Goal: Contribute content: Contribute content

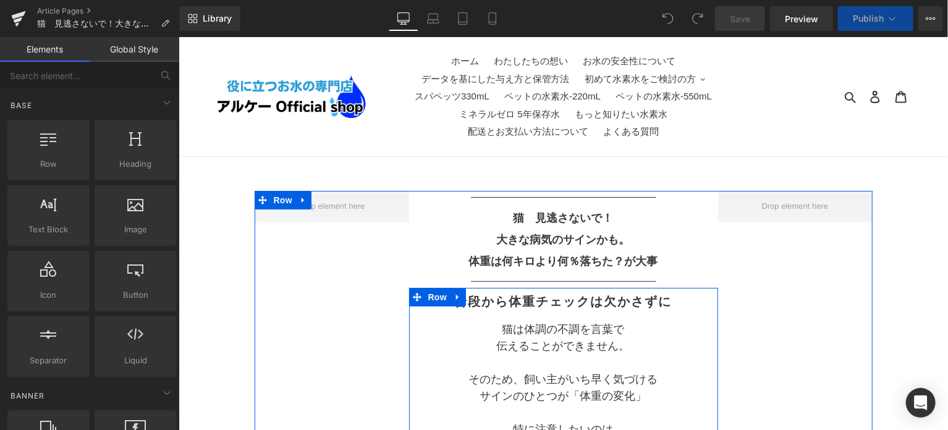
scroll to position [103, 0]
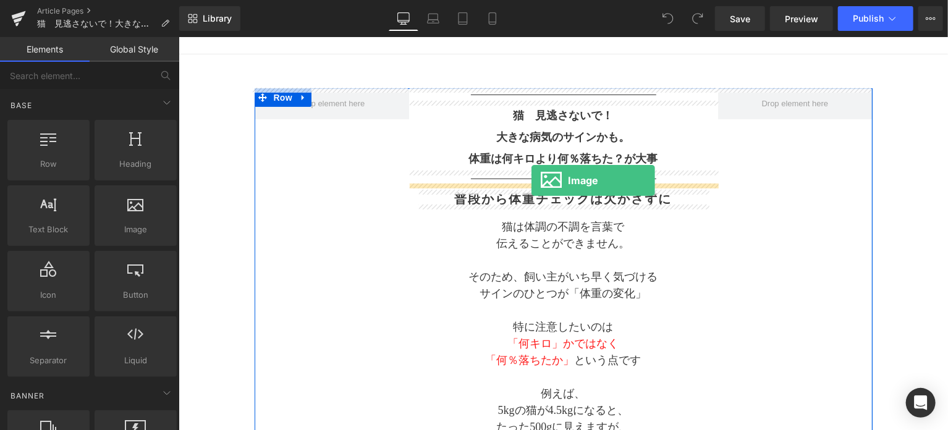
drag, startPoint x: 297, startPoint y: 253, endPoint x: 531, endPoint y: 180, distance: 244.7
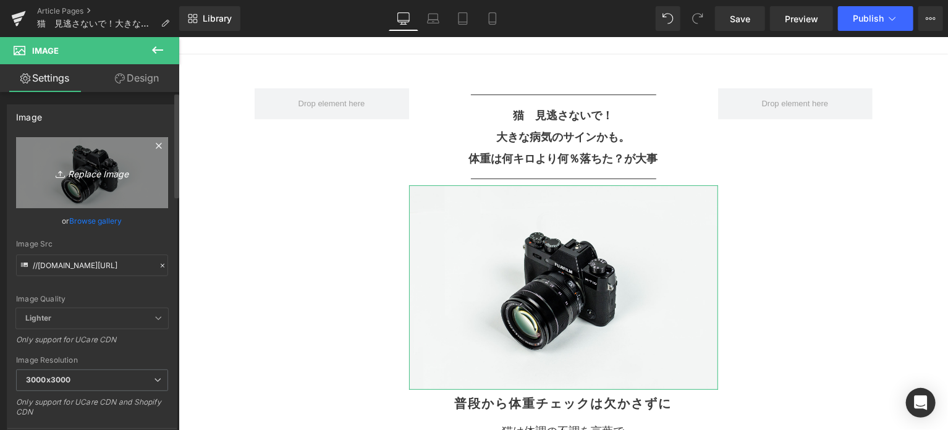
click at [94, 181] on link "Replace Image" at bounding box center [92, 172] width 152 height 71
type input "C:\fakepath\2.png"
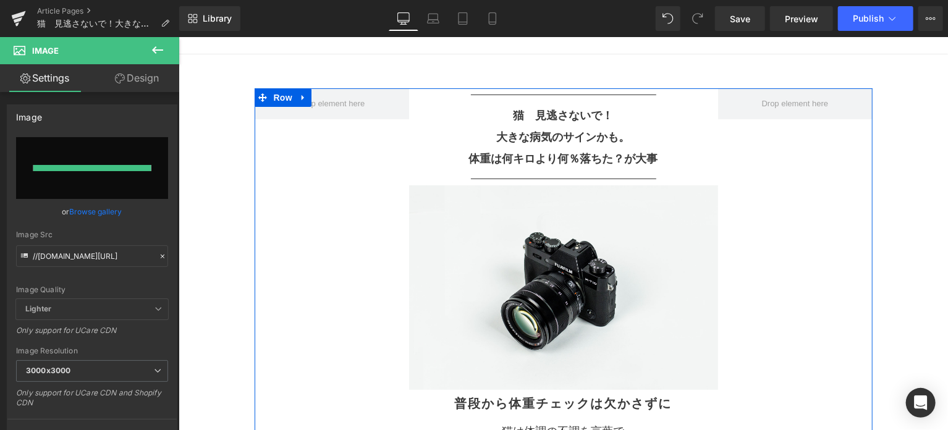
type input "[URL][DOMAIN_NAME]"
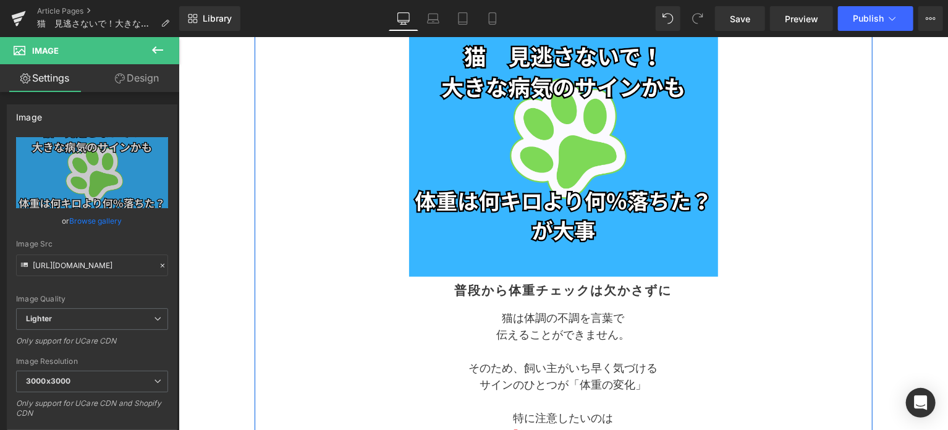
scroll to position [309, 0]
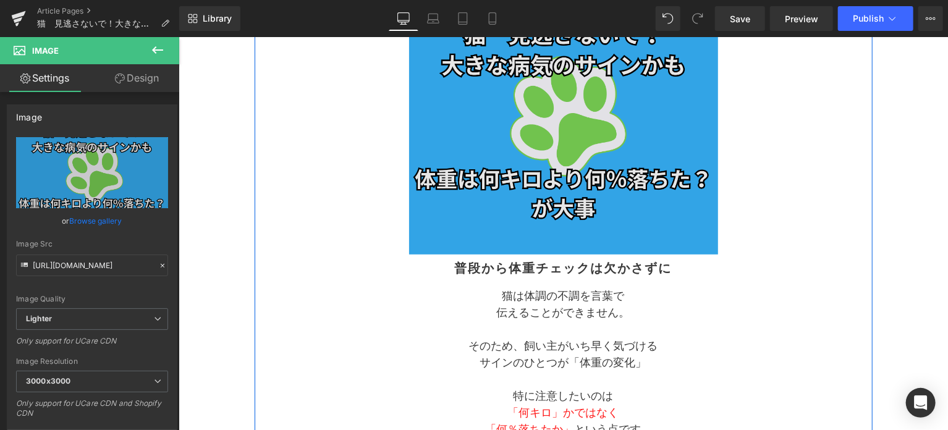
click at [622, 230] on img at bounding box center [562, 116] width 309 height 276
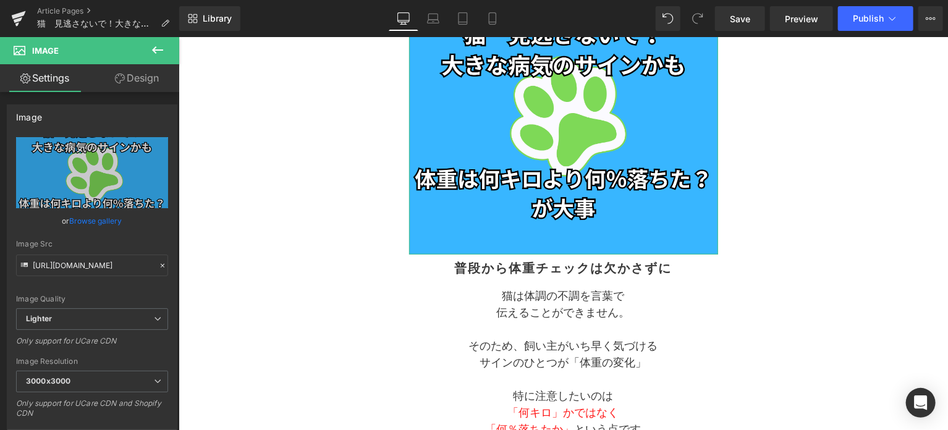
click at [132, 82] on link "Design" at bounding box center [137, 78] width 90 height 28
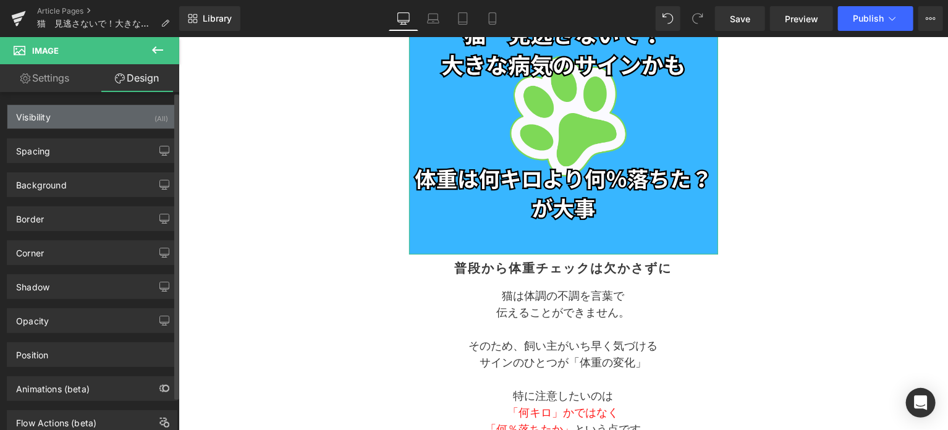
type input "0"
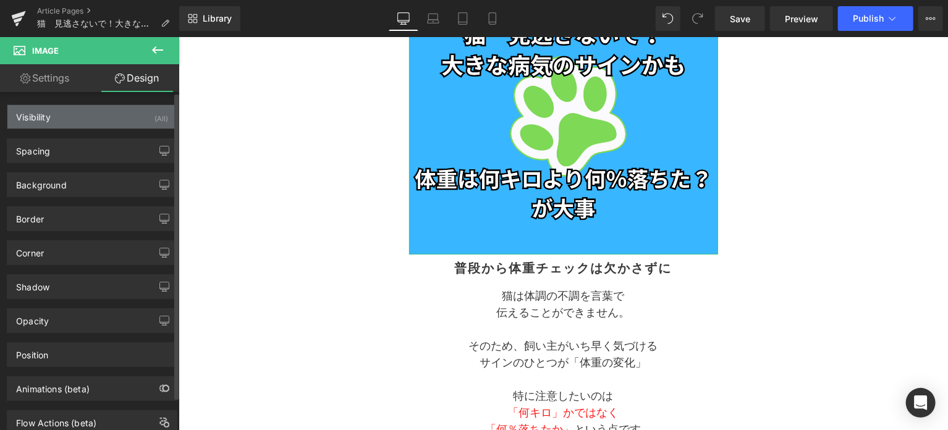
type input "0"
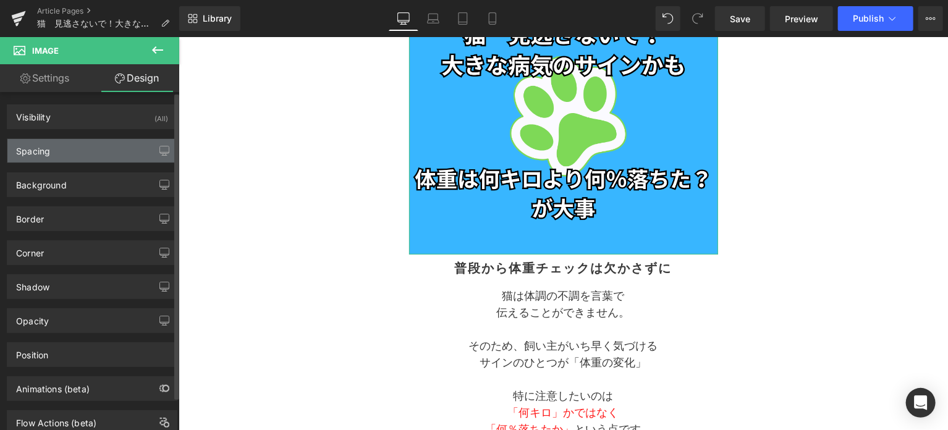
click at [78, 151] on div "Spacing" at bounding box center [91, 150] width 169 height 23
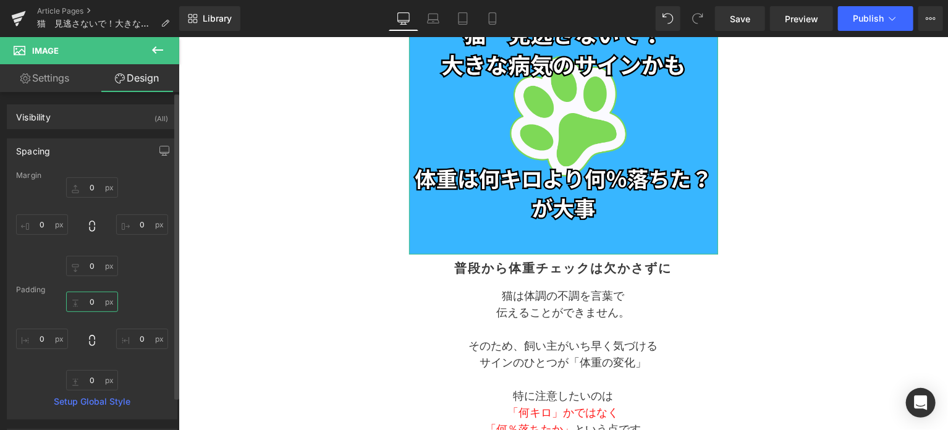
click at [90, 304] on input "0" at bounding box center [92, 302] width 52 height 20
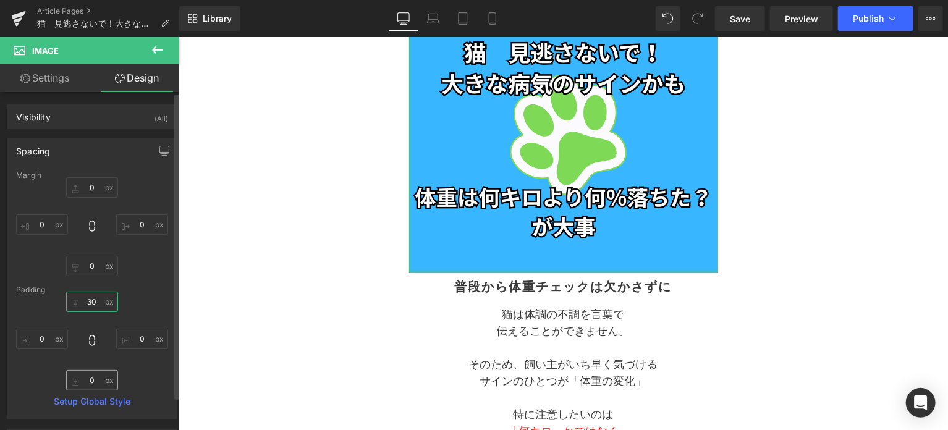
type input "30"
click at [86, 379] on input "0" at bounding box center [92, 380] width 52 height 20
type input "30"
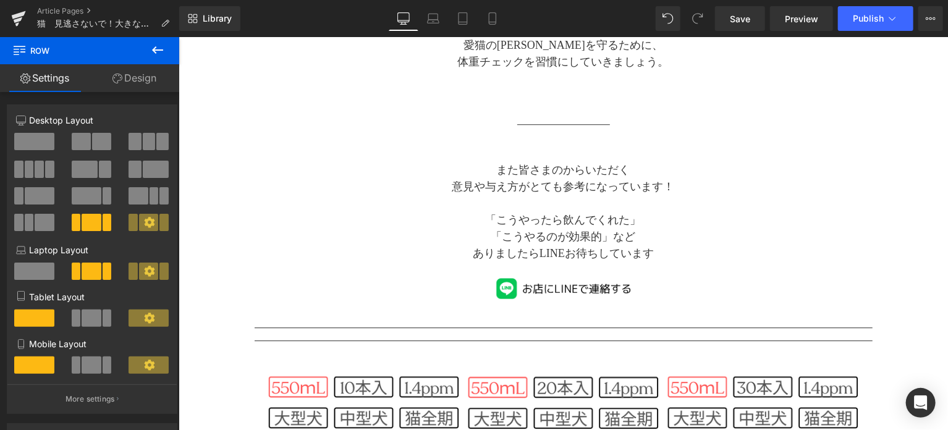
scroll to position [1545, 0]
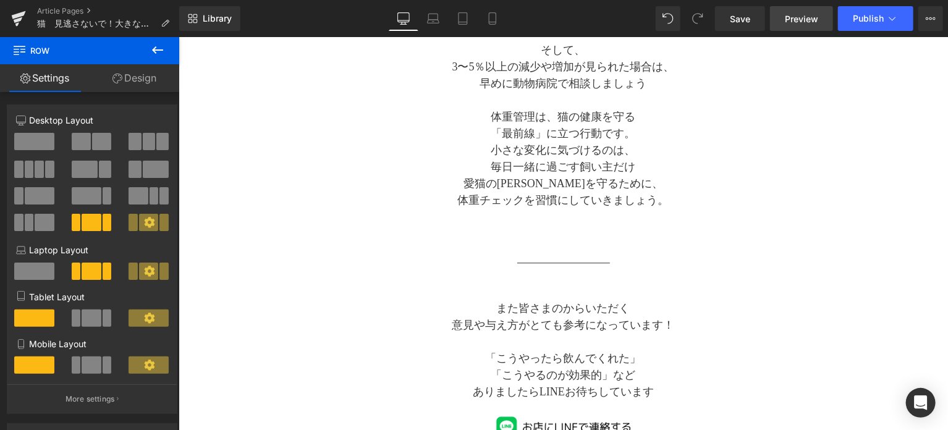
click at [799, 25] on link "Preview" at bounding box center [801, 18] width 63 height 25
click at [729, 28] on link "Save" at bounding box center [740, 18] width 50 height 25
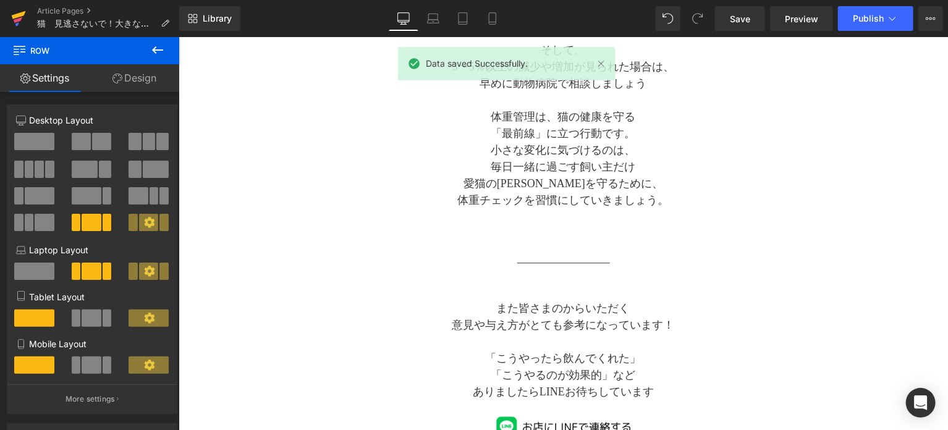
click at [12, 15] on icon at bounding box center [19, 15] width 14 height 8
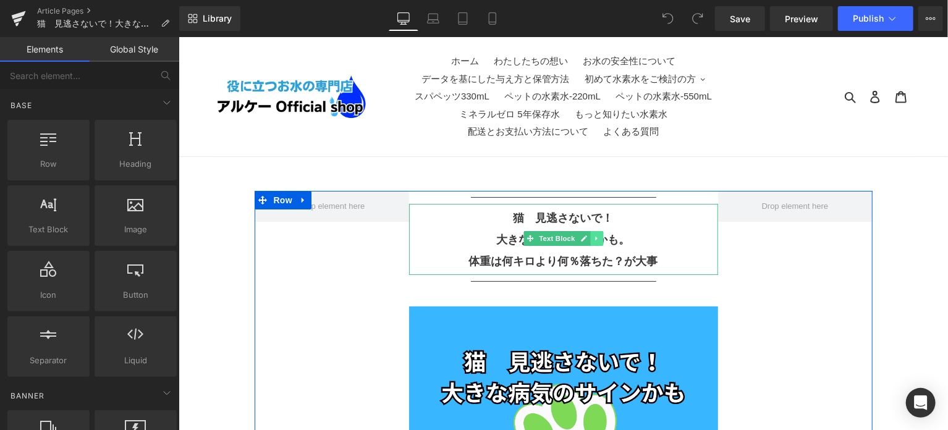
click at [593, 241] on icon at bounding box center [596, 237] width 7 height 7
click at [603, 241] on icon at bounding box center [602, 238] width 7 height 7
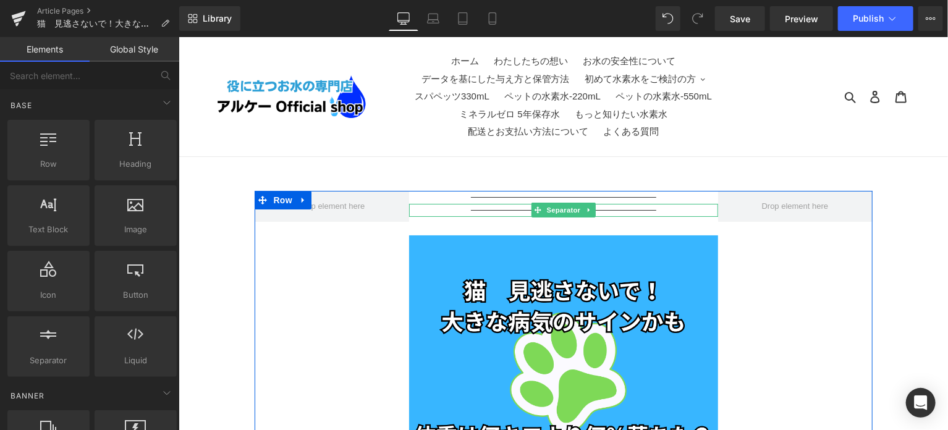
click at [583, 205] on link at bounding box center [588, 209] width 13 height 15
click at [591, 210] on icon at bounding box center [594, 209] width 7 height 7
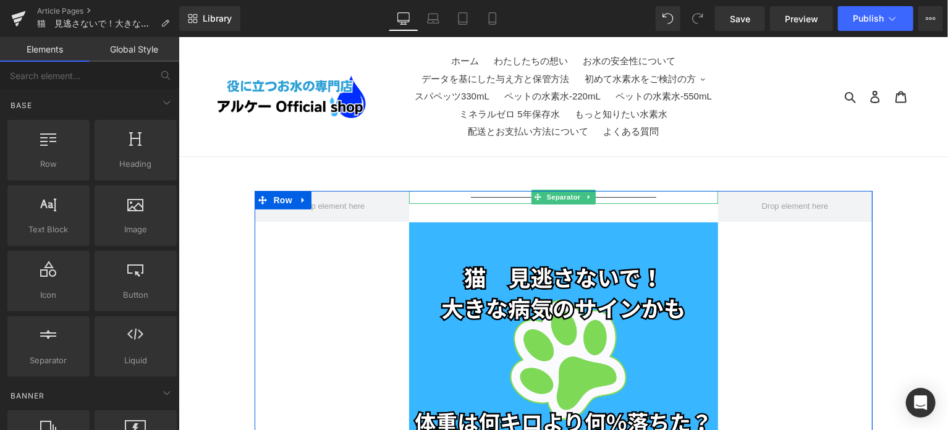
click at [587, 195] on icon at bounding box center [588, 197] width 2 height 4
click at [591, 193] on icon at bounding box center [594, 196] width 7 height 7
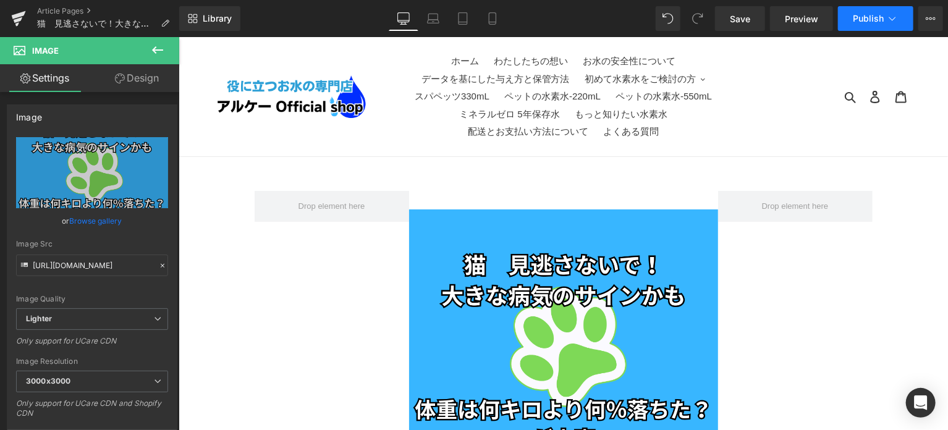
click at [860, 20] on span "Publish" at bounding box center [868, 19] width 31 height 10
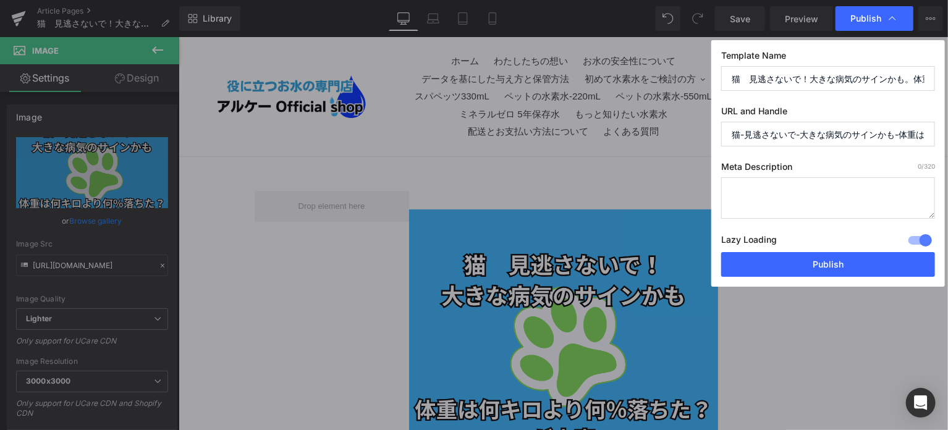
click at [724, 137] on input "猫-見逃さないで-大きな病気のサインかも-体重は何キロより何-落ちた-が大事" at bounding box center [828, 134] width 214 height 25
drag, startPoint x: 726, startPoint y: 137, endPoint x: 945, endPoint y: 138, distance: 218.8
click at [945, 138] on div "Publish Template Name 猫　見逃さないで！大きな病気のサインかも。体重は何キロより何％落ちた？が大事 URL and Handle 猫-見…" at bounding box center [474, 215] width 948 height 430
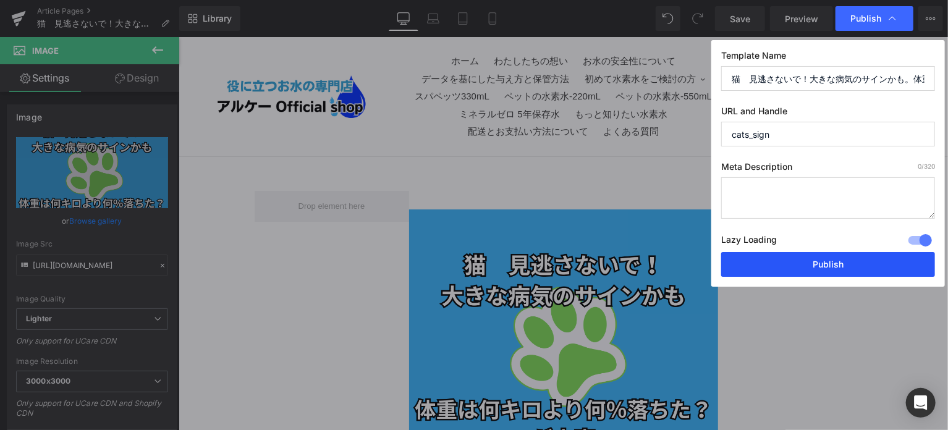
type input "cats_sign"
drag, startPoint x: 832, startPoint y: 258, endPoint x: 653, endPoint y: 223, distance: 182.6
click at [832, 258] on button "Publish" at bounding box center [828, 264] width 214 height 25
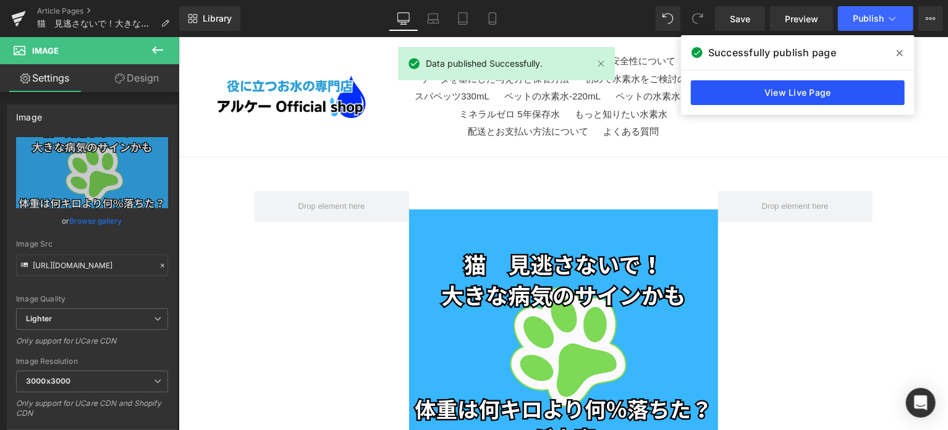
click at [816, 95] on link "View Live Page" at bounding box center [798, 92] width 214 height 25
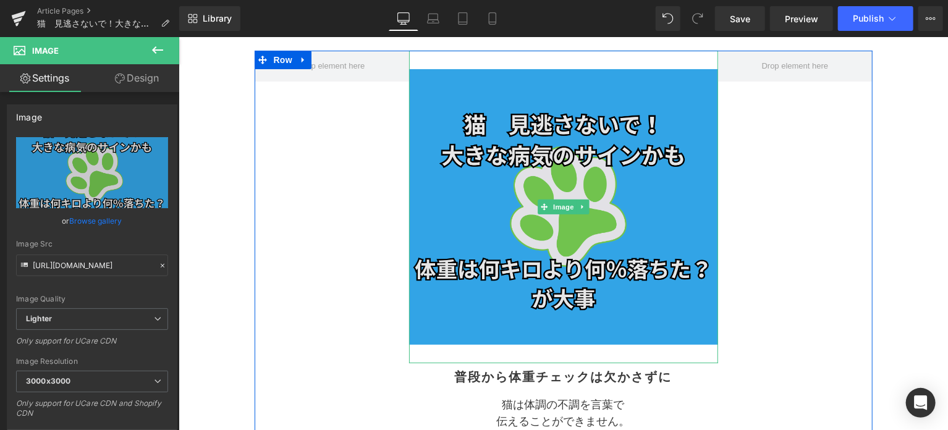
scroll to position [206, 0]
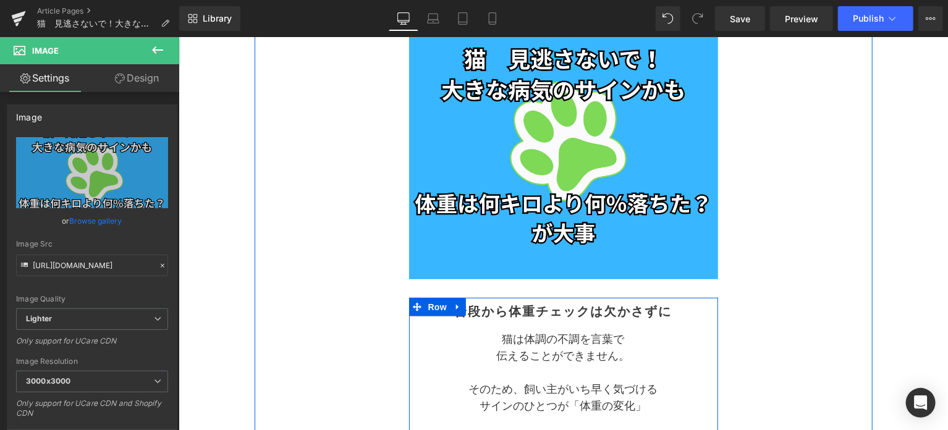
click at [466, 309] on h2 "普段から体重チェックは欠かさずに" at bounding box center [563, 310] width 290 height 15
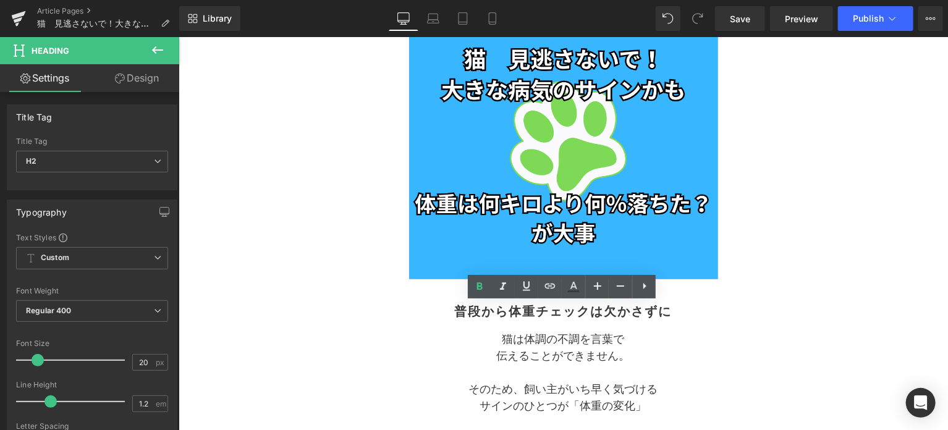
click at [150, 84] on link "Design" at bounding box center [137, 78] width 90 height 28
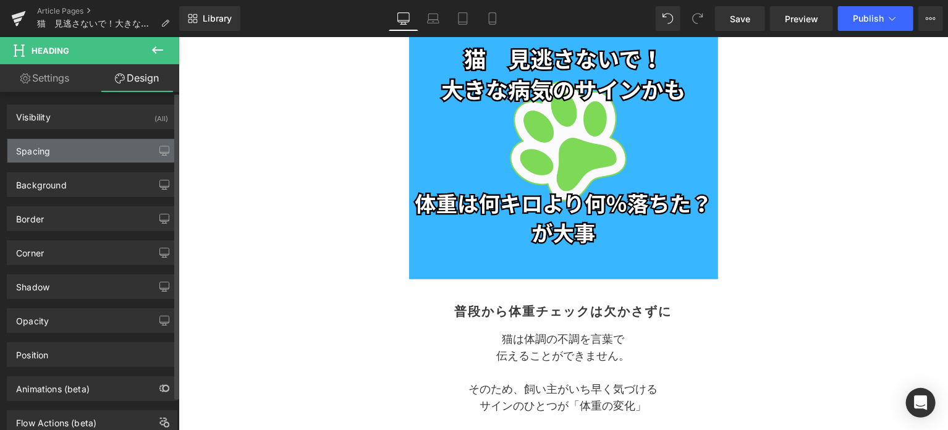
click at [75, 149] on div "Spacing" at bounding box center [91, 150] width 169 height 23
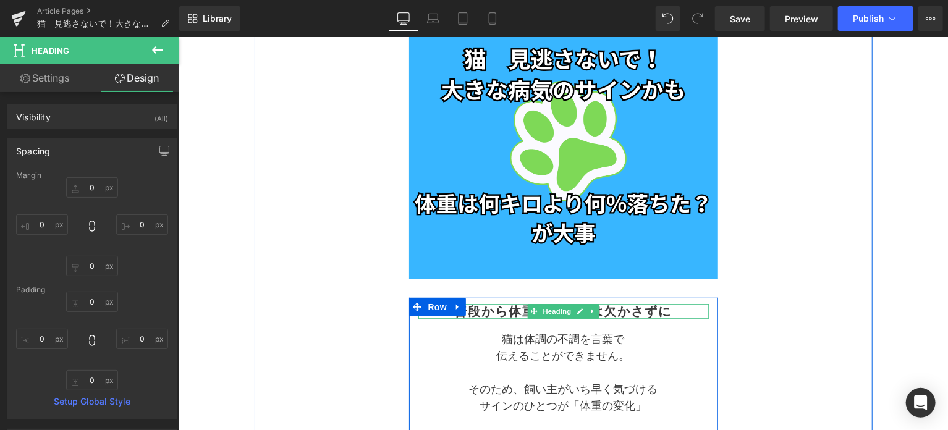
click at [483, 311] on h2 "普段から体重チェックは欠かさずに" at bounding box center [563, 310] width 290 height 15
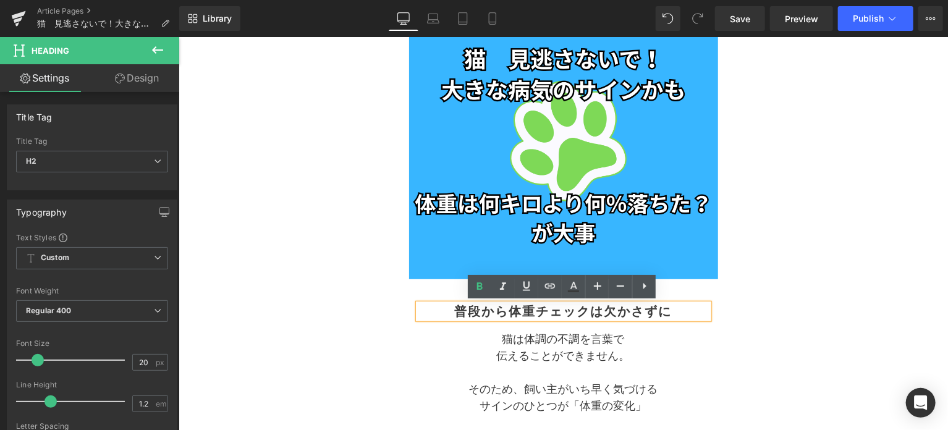
click at [423, 335] on p "猫は体調の不調を言葉で" at bounding box center [563, 339] width 290 height 17
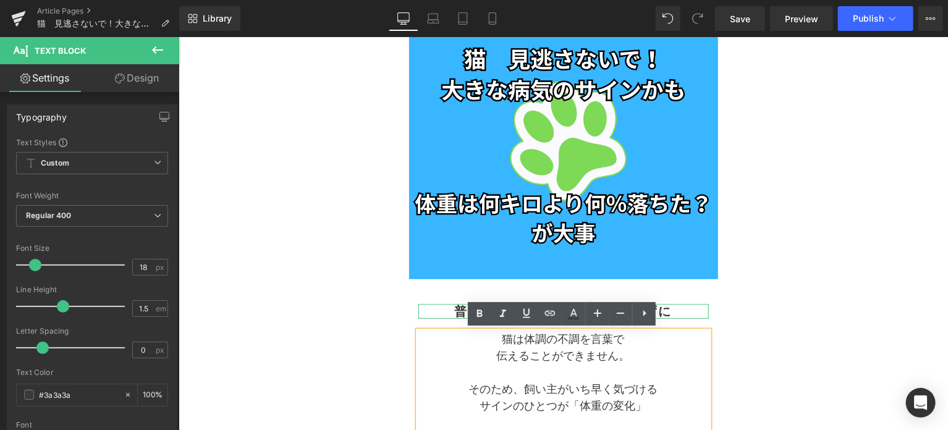
click at [429, 311] on h2 "普段から体重チェックは欠かさずに" at bounding box center [563, 310] width 290 height 15
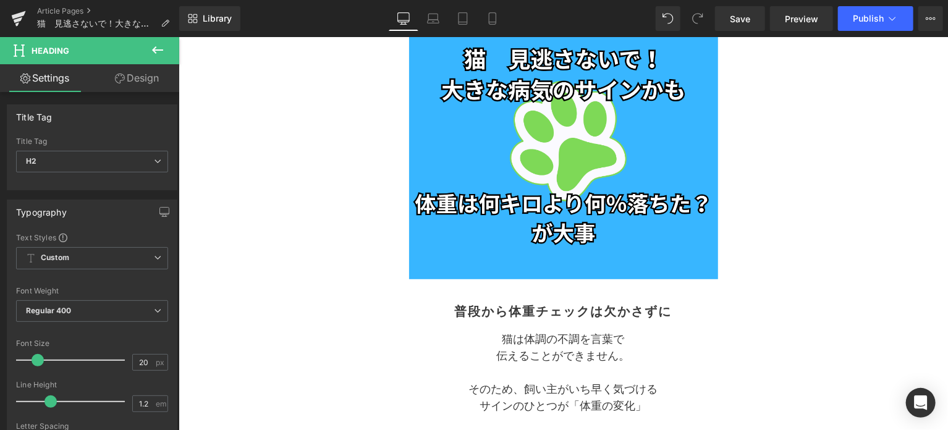
click at [142, 77] on link "Design" at bounding box center [137, 78] width 90 height 28
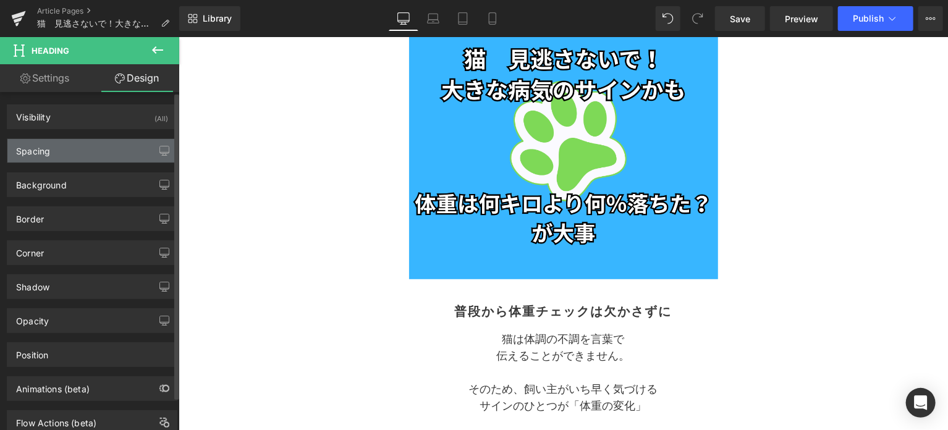
click at [68, 152] on div "Spacing" at bounding box center [91, 150] width 169 height 23
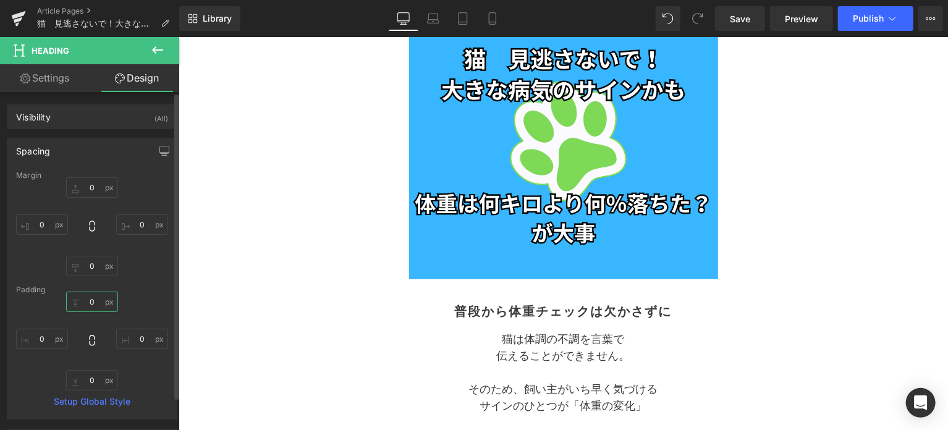
click at [91, 307] on input "0" at bounding box center [92, 302] width 52 height 20
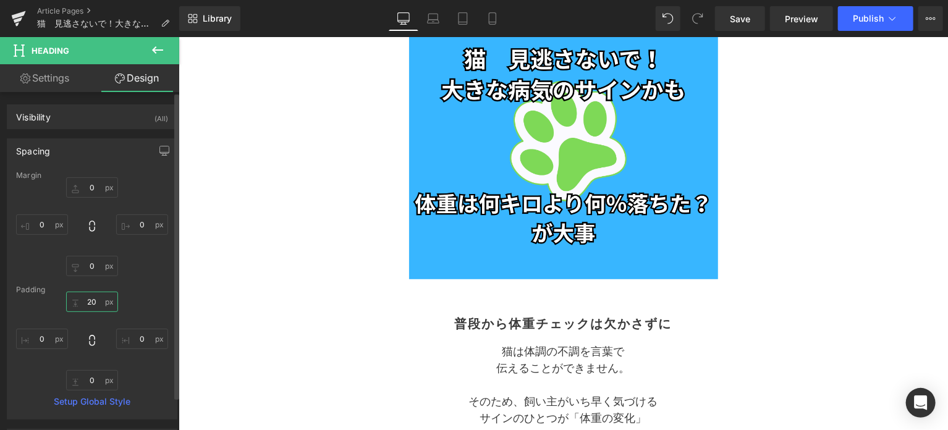
type input "20"
type input "0"
type input "10"
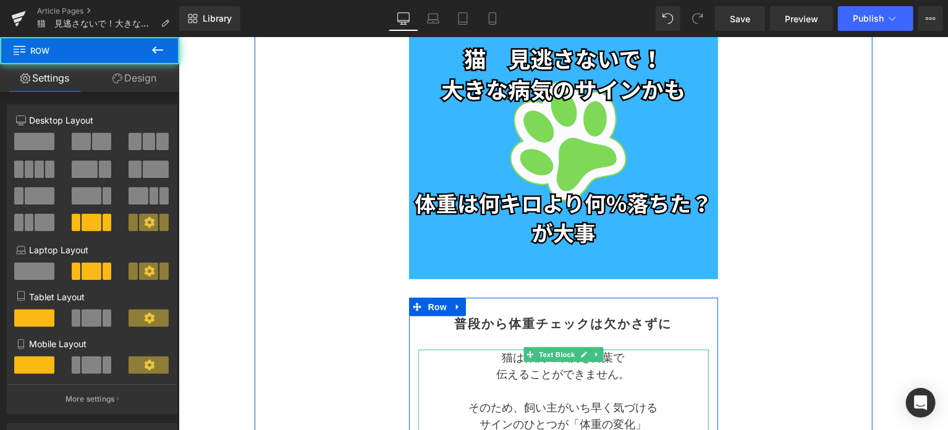
scroll to position [309, 0]
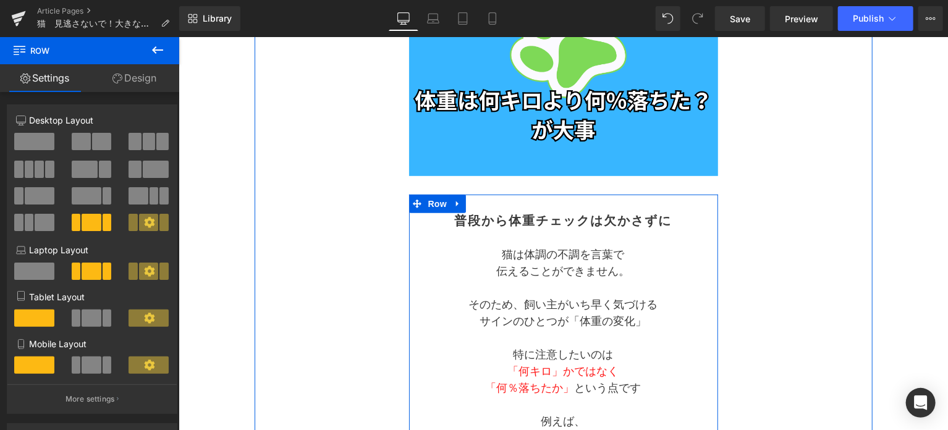
click at [500, 269] on p "伝えることができません。" at bounding box center [563, 271] width 290 height 17
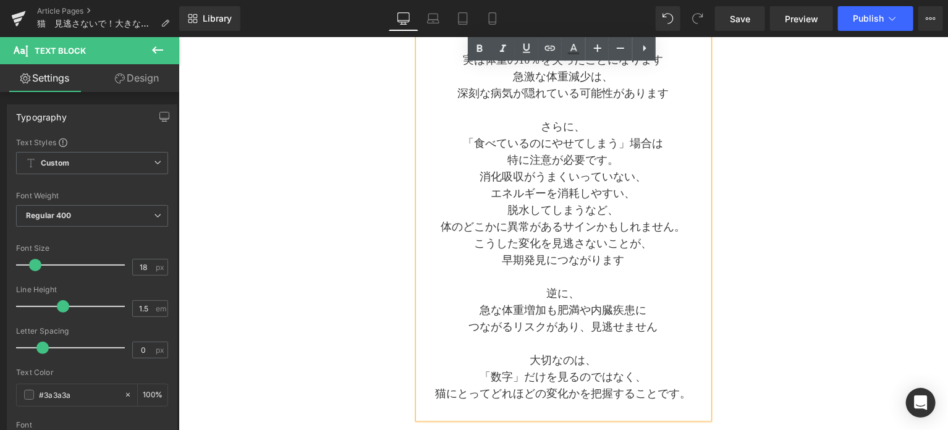
scroll to position [1030, 0]
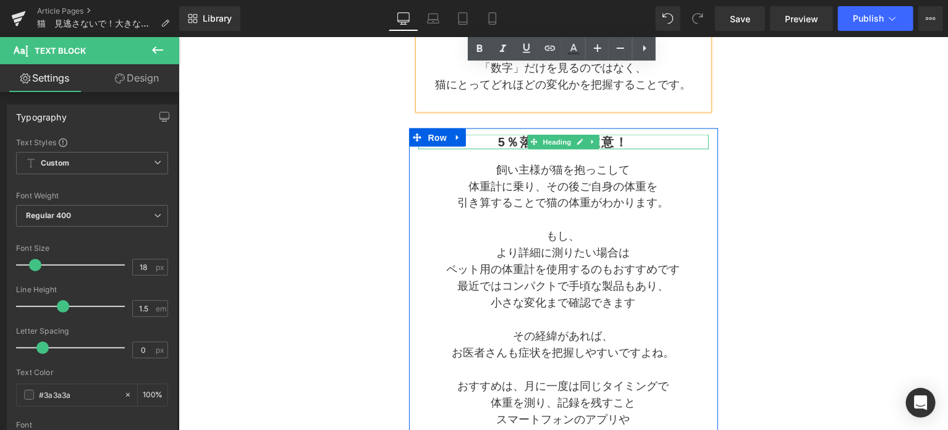
click at [497, 145] on h2 "5％落ちたら要注意！" at bounding box center [563, 141] width 290 height 15
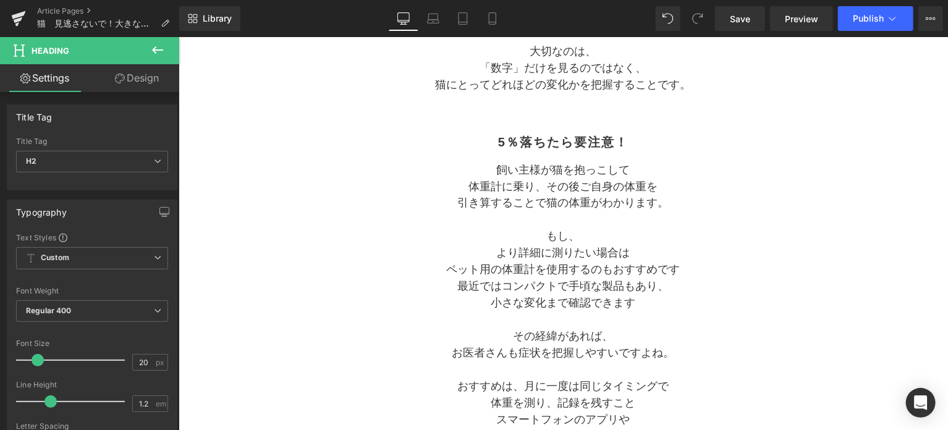
click at [135, 80] on link "Design" at bounding box center [137, 78] width 90 height 28
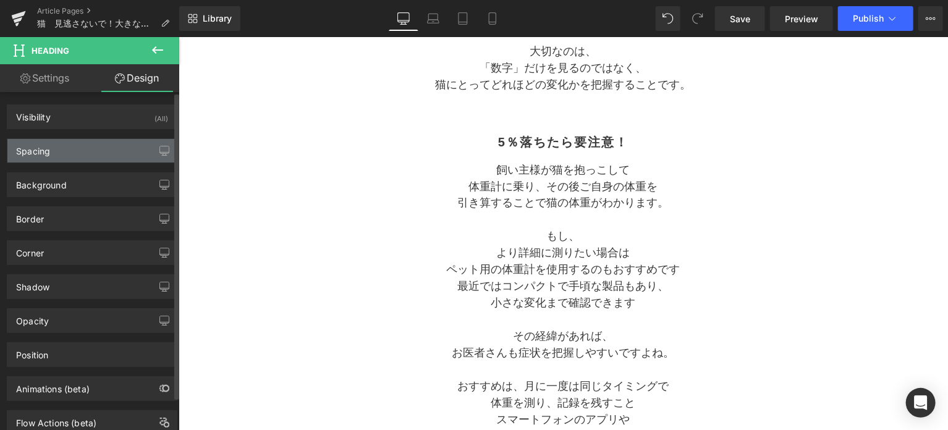
click at [59, 159] on div "Spacing" at bounding box center [91, 150] width 169 height 23
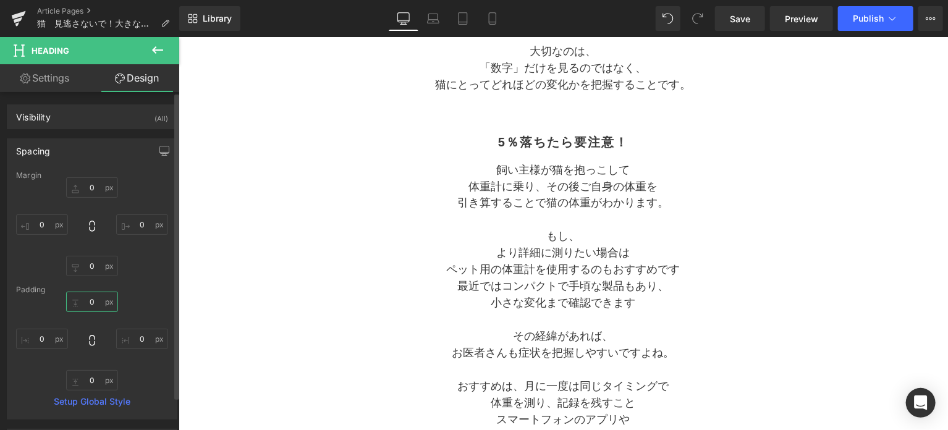
click at [91, 307] on input "0" at bounding box center [92, 302] width 52 height 20
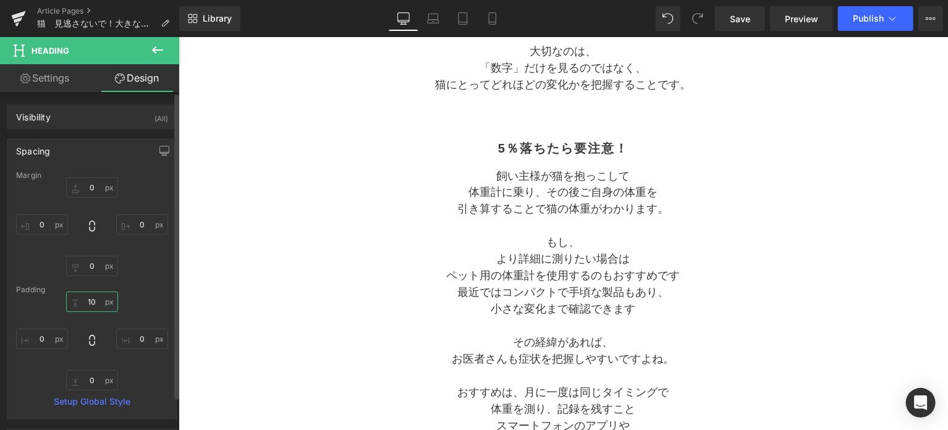
type input "10"
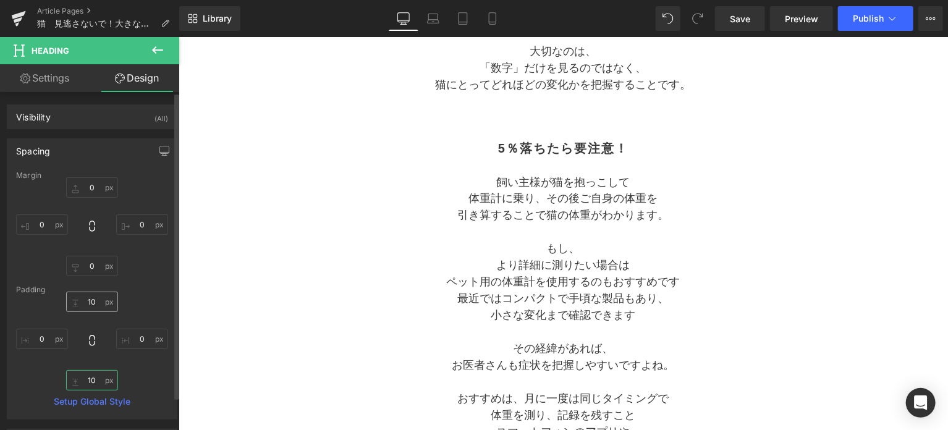
type input "10"
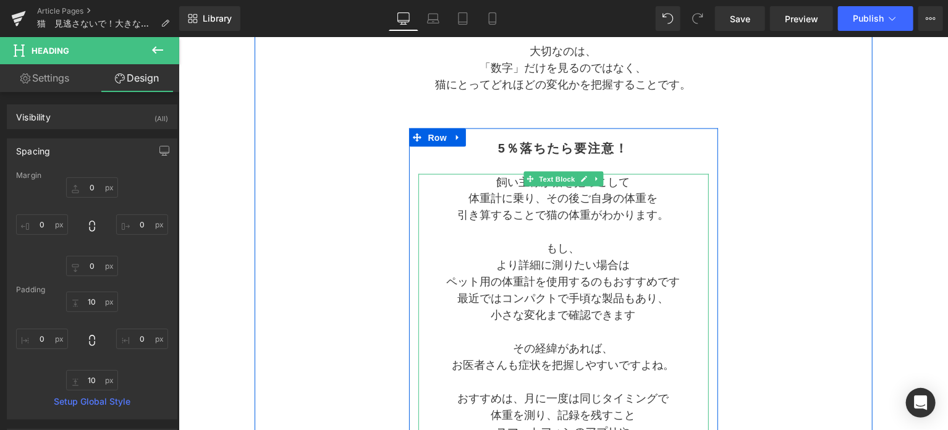
click at [557, 316] on span "小さな変化まで確認できます" at bounding box center [563, 315] width 145 height 12
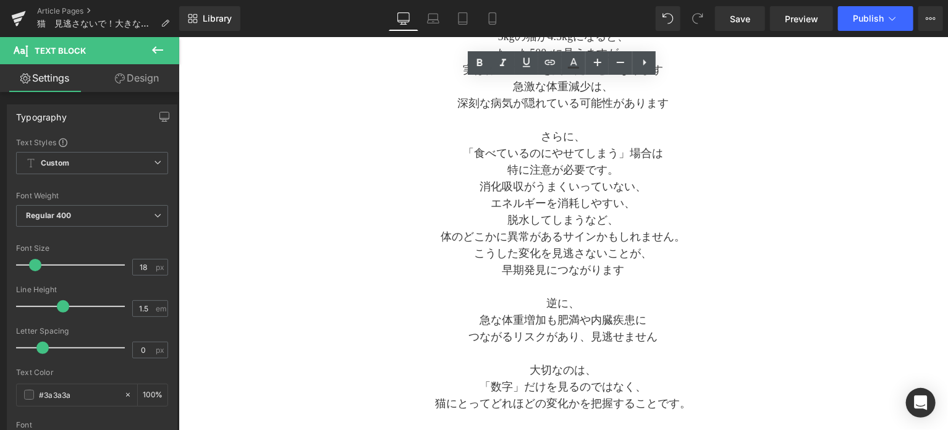
scroll to position [618, 0]
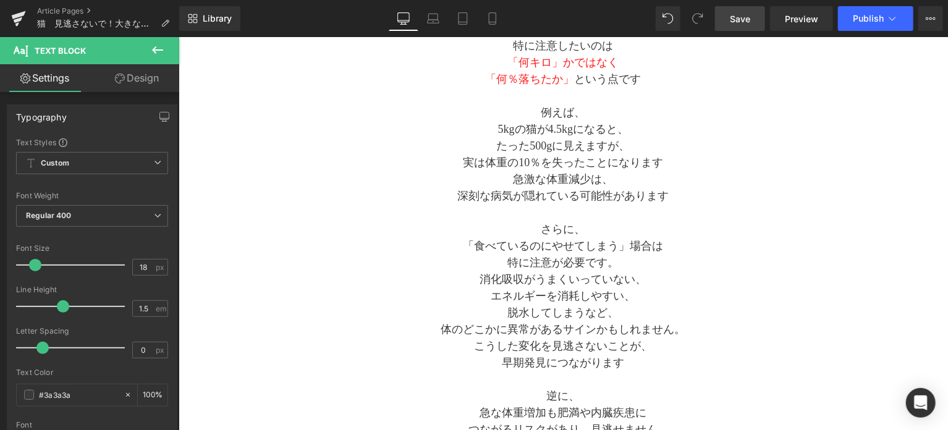
click at [748, 28] on link "Save" at bounding box center [740, 18] width 50 height 25
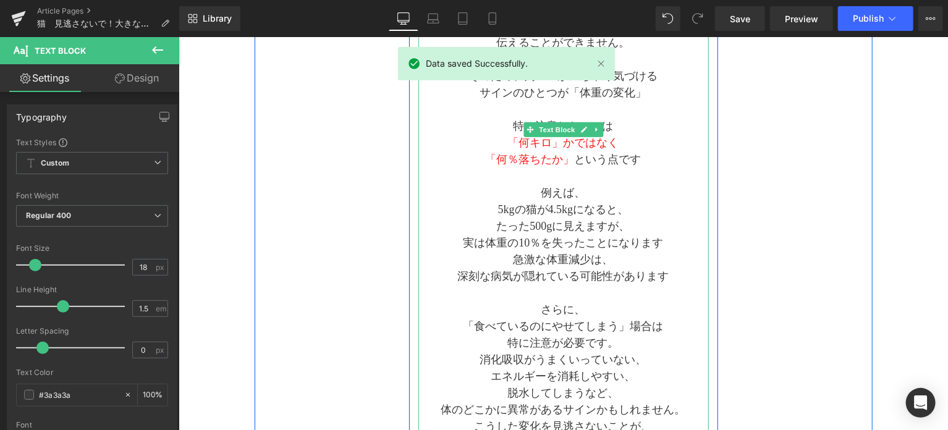
scroll to position [515, 0]
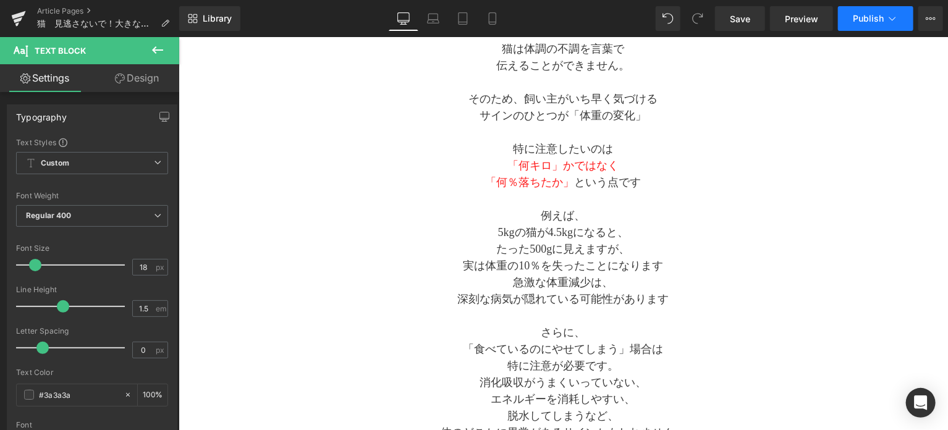
click at [860, 28] on button "Publish" at bounding box center [875, 18] width 75 height 25
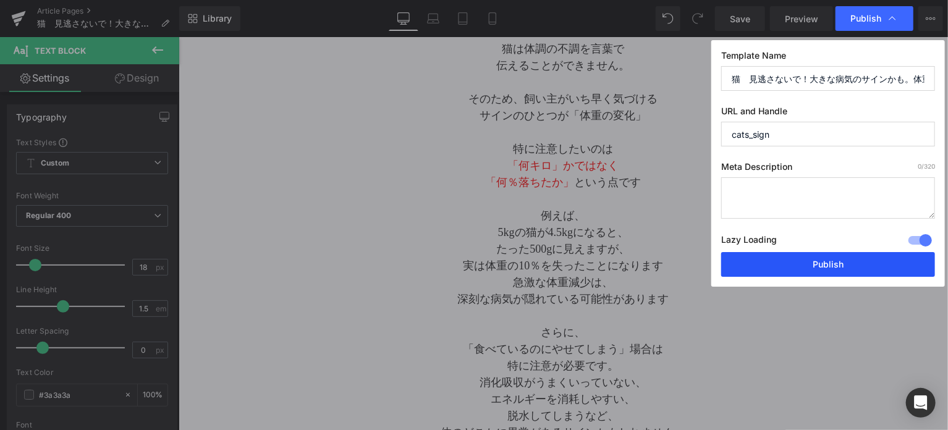
click at [818, 260] on button "Publish" at bounding box center [828, 264] width 214 height 25
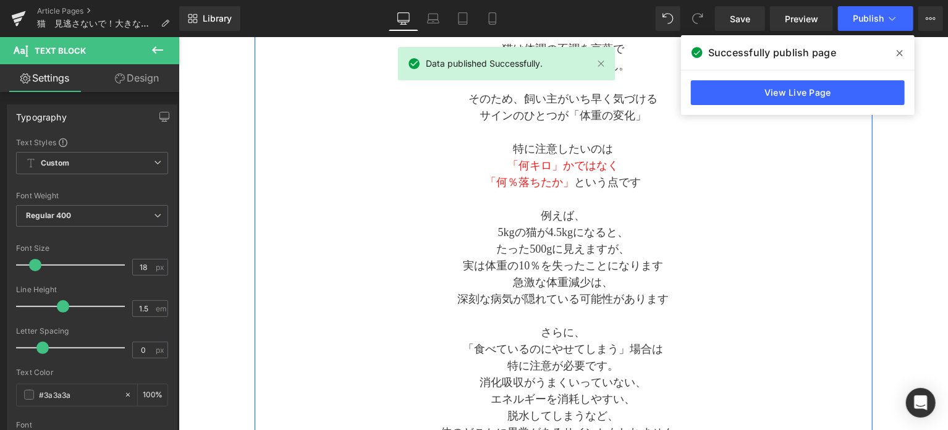
scroll to position [309, 0]
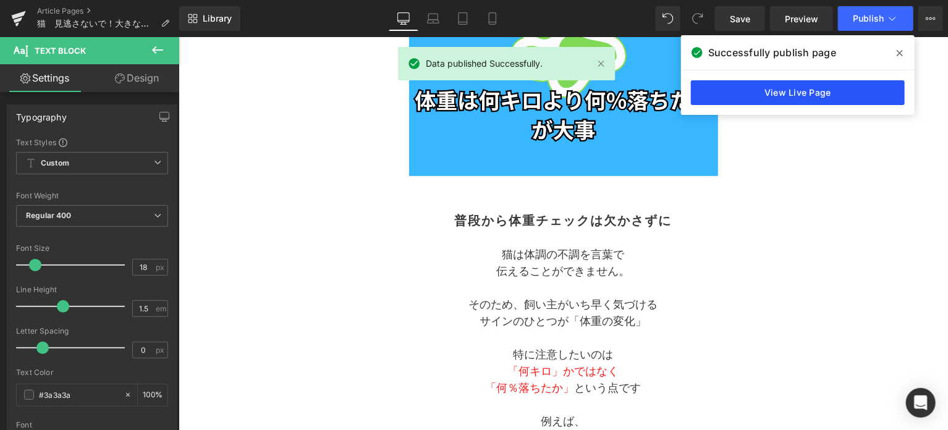
click at [800, 87] on link "View Live Page" at bounding box center [798, 92] width 214 height 25
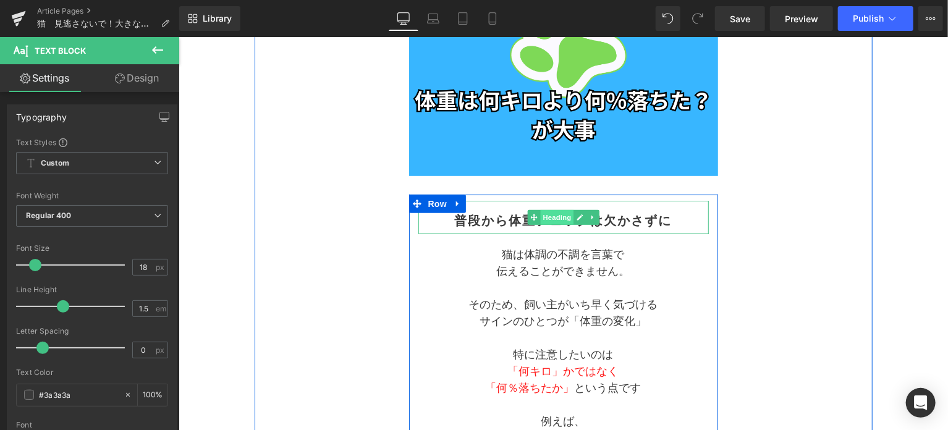
click at [543, 218] on span "Heading" at bounding box center [555, 216] width 33 height 15
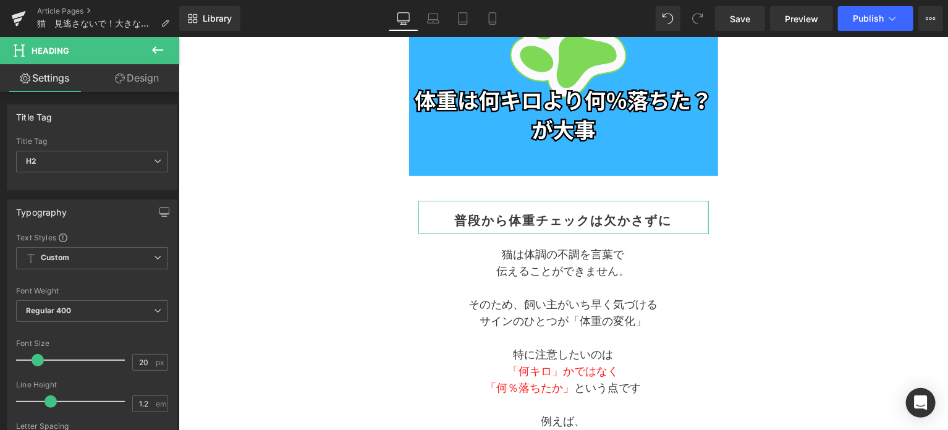
click at [130, 85] on link "Design" at bounding box center [137, 78] width 90 height 28
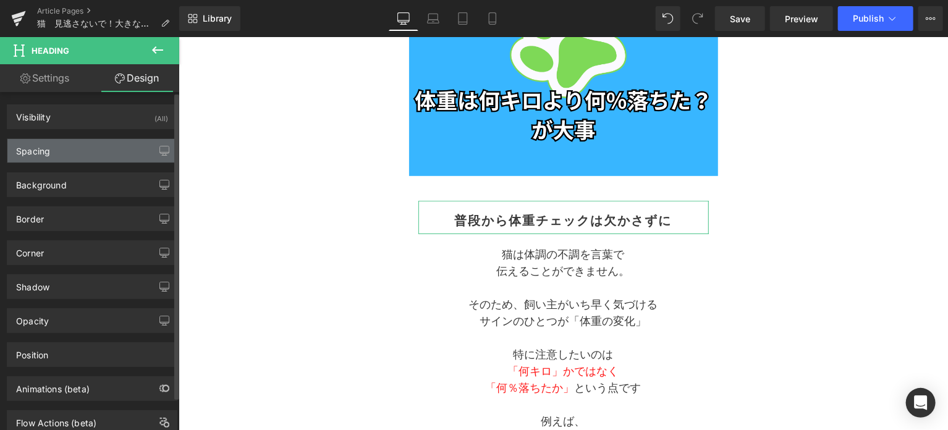
click at [108, 159] on div "Spacing" at bounding box center [91, 150] width 169 height 23
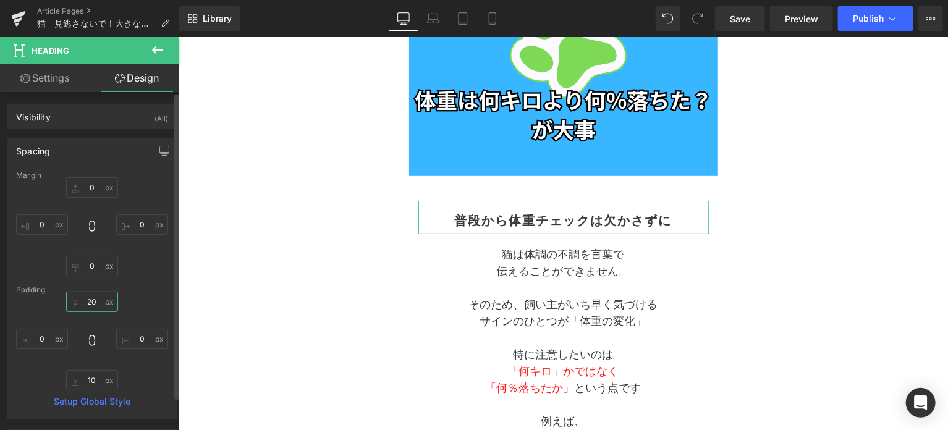
click at [99, 307] on input "20" at bounding box center [92, 302] width 52 height 20
type input "10"
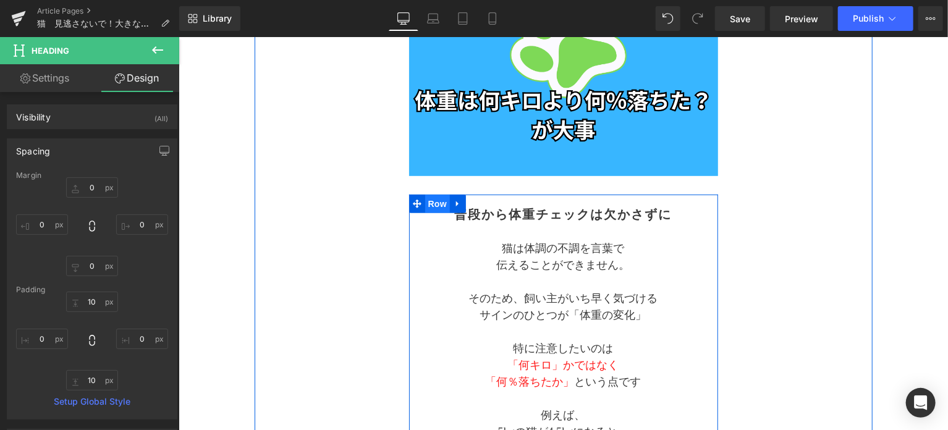
click at [434, 203] on span "Row" at bounding box center [437, 203] width 25 height 19
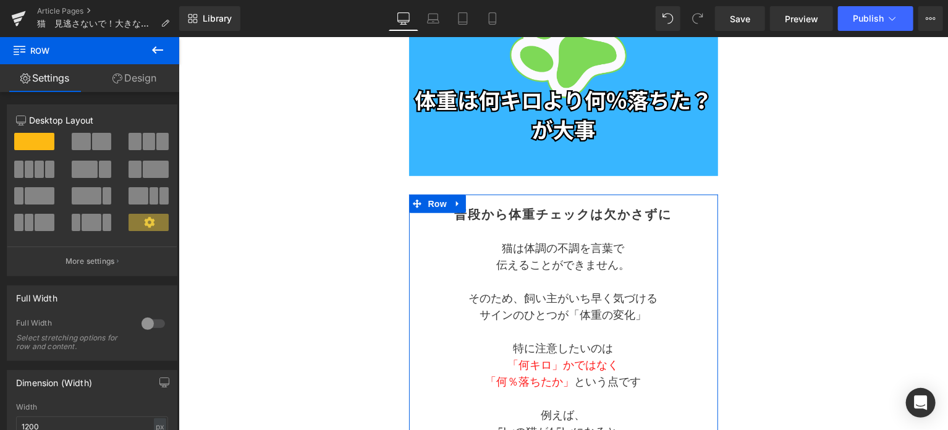
click at [142, 80] on link "Design" at bounding box center [135, 78] width 90 height 28
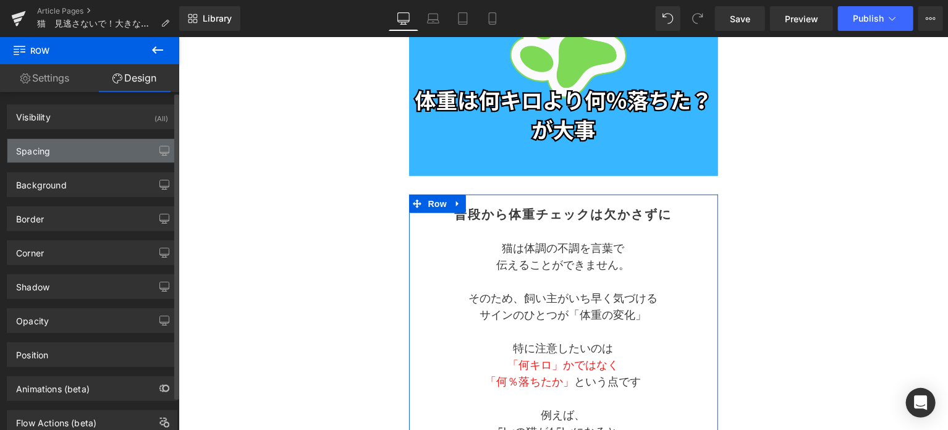
click at [123, 146] on div "Spacing" at bounding box center [91, 150] width 169 height 23
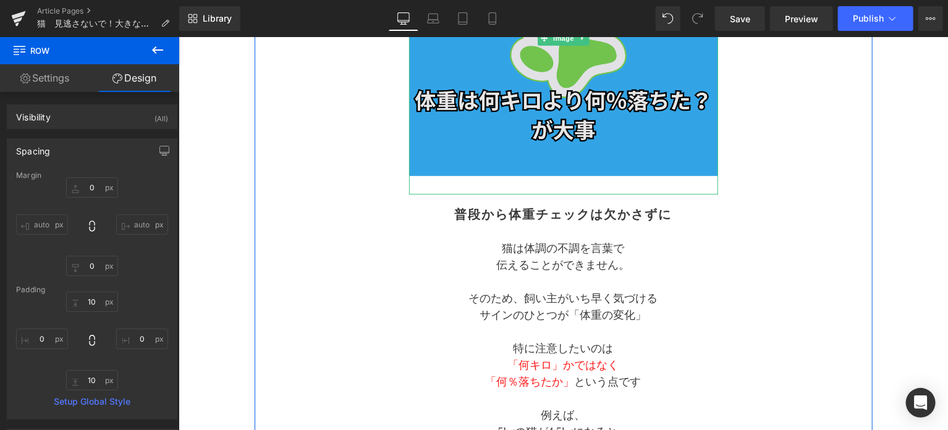
click at [516, 172] on img at bounding box center [562, 37] width 309 height 313
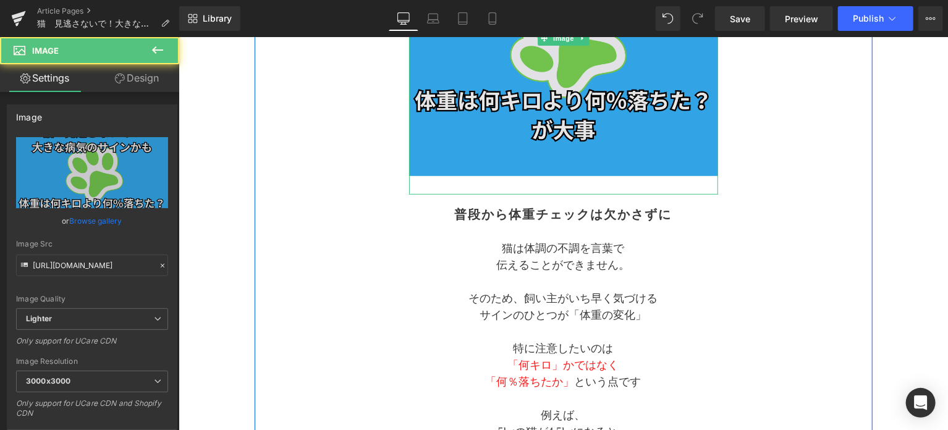
scroll to position [103, 0]
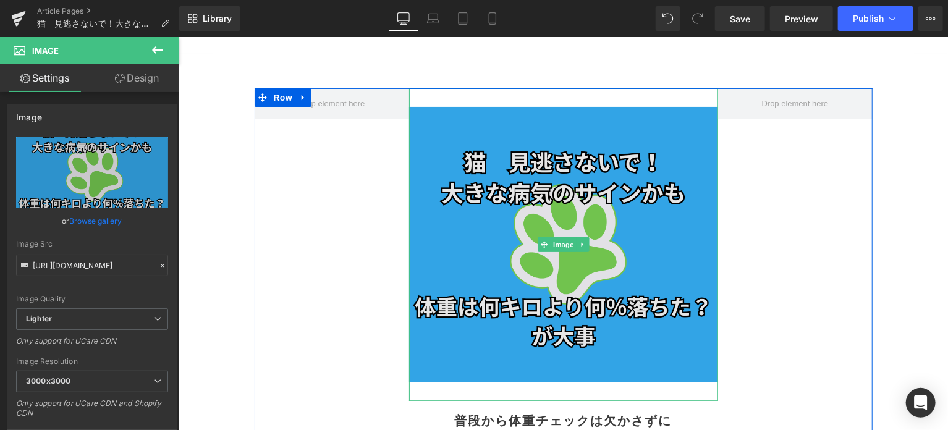
click at [515, 116] on img at bounding box center [562, 244] width 309 height 313
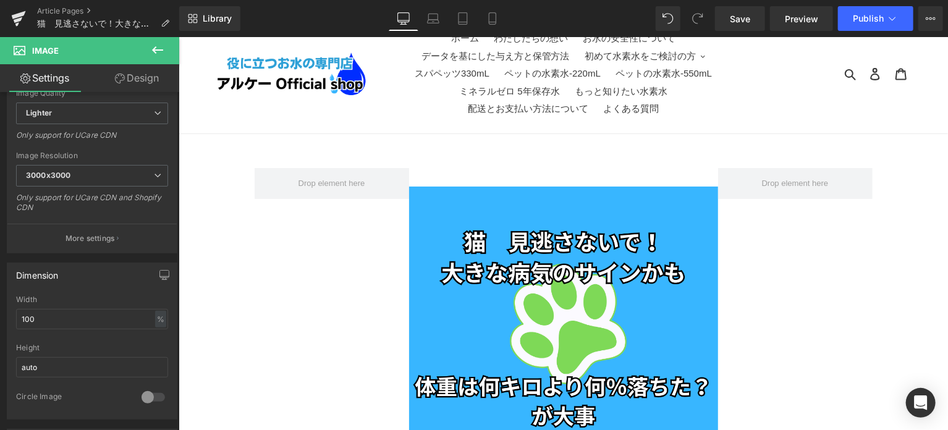
scroll to position [0, 0]
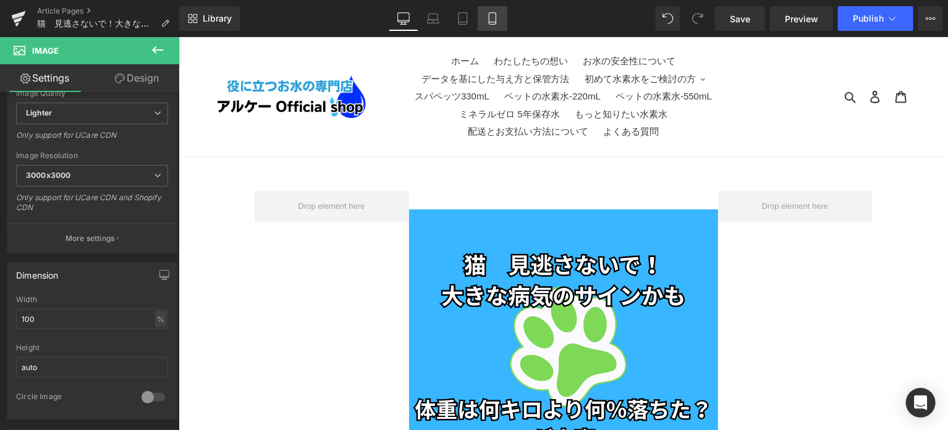
click at [489, 22] on icon at bounding box center [492, 22] width 7 height 0
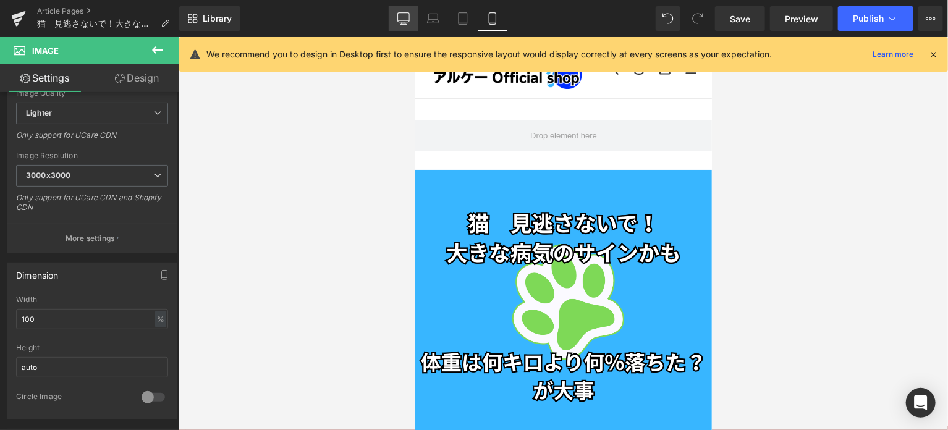
click at [402, 17] on icon at bounding box center [403, 18] width 12 height 12
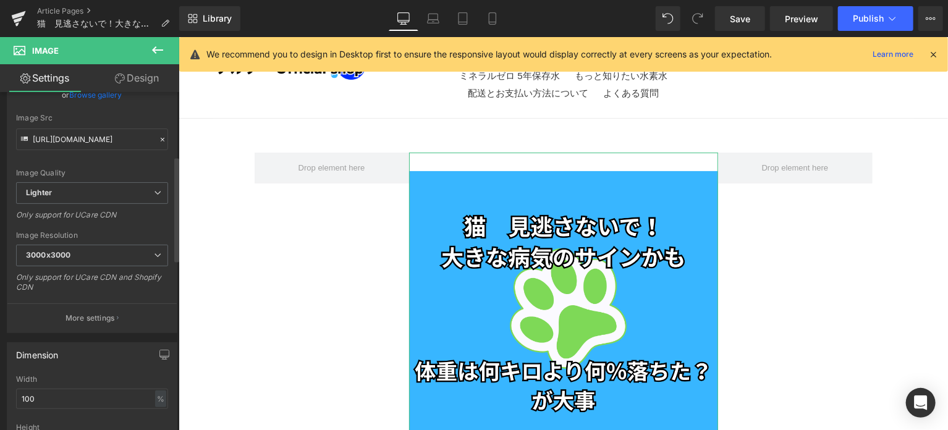
scroll to position [103, 0]
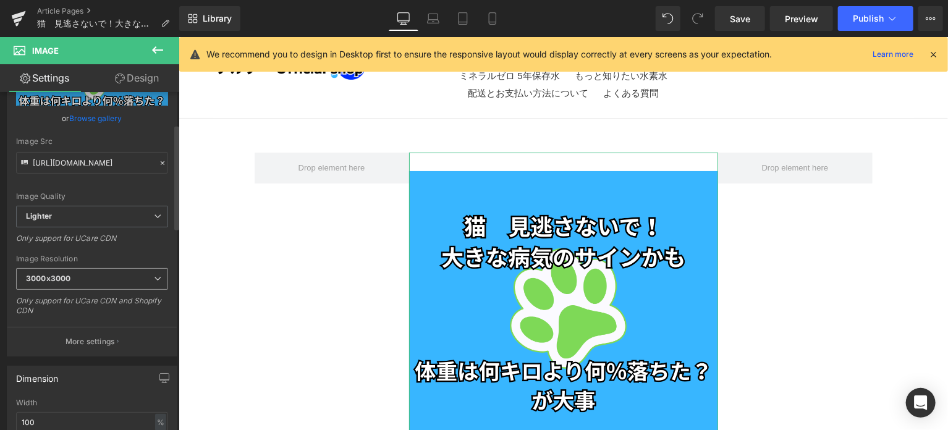
click at [114, 273] on span "3000x3000" at bounding box center [92, 279] width 152 height 22
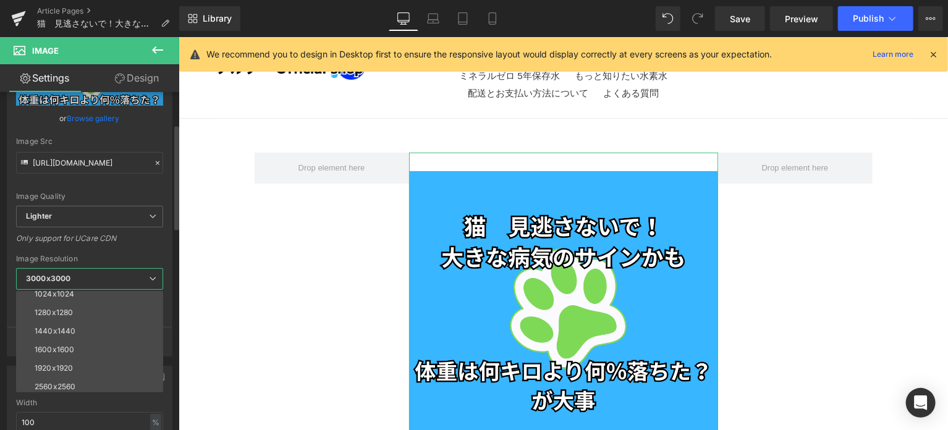
scroll to position [177, 0]
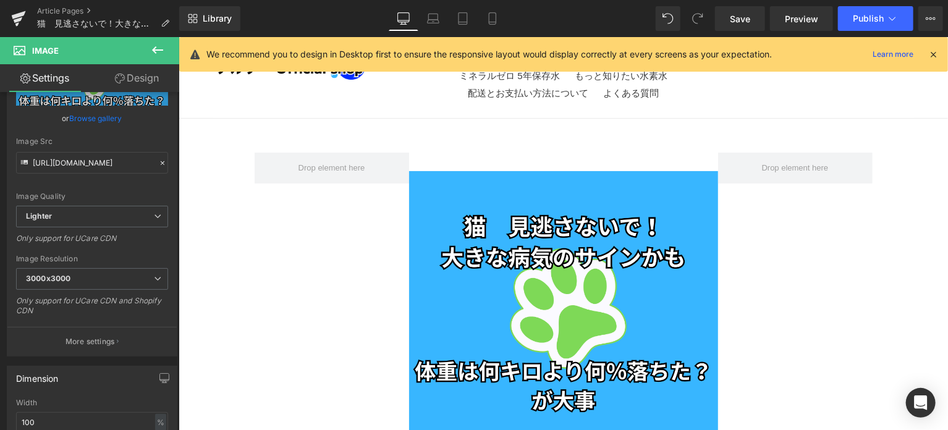
click at [132, 223] on span "Lighter" at bounding box center [92, 217] width 152 height 22
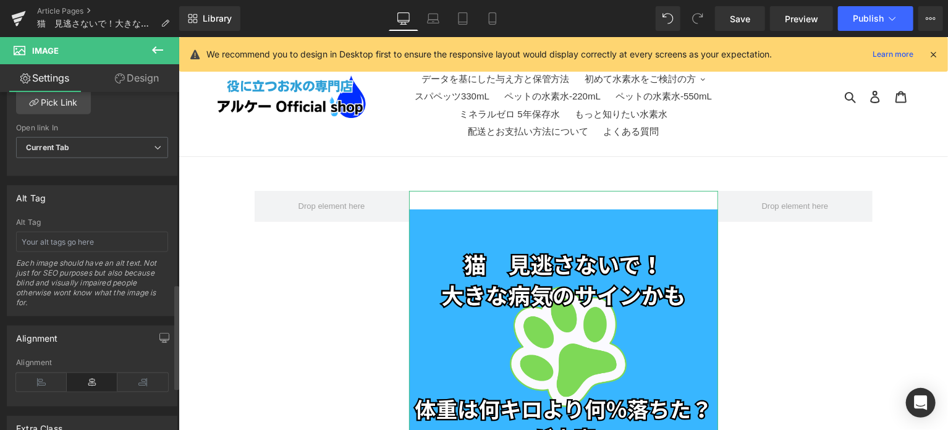
scroll to position [756, 0]
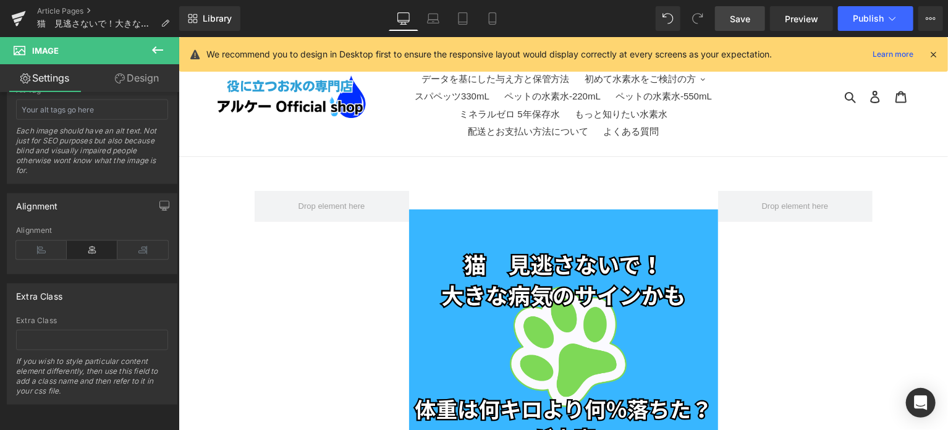
click at [750, 26] on link "Save" at bounding box center [740, 18] width 50 height 25
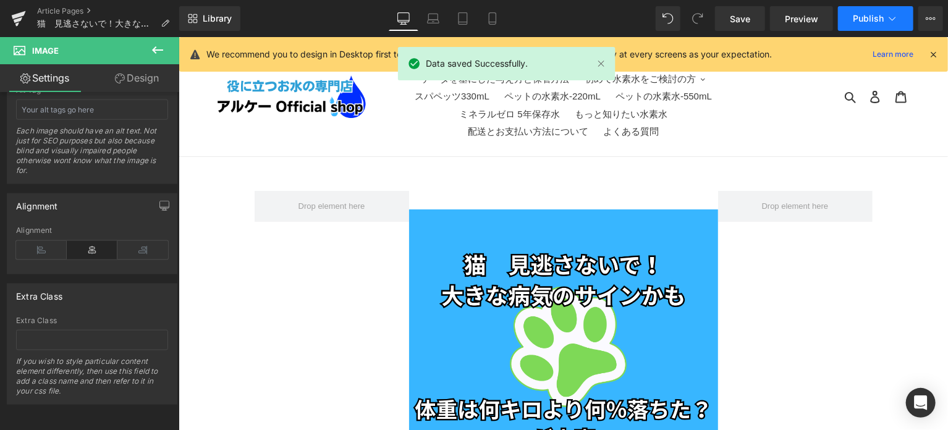
click at [872, 21] on span "Publish" at bounding box center [868, 19] width 31 height 10
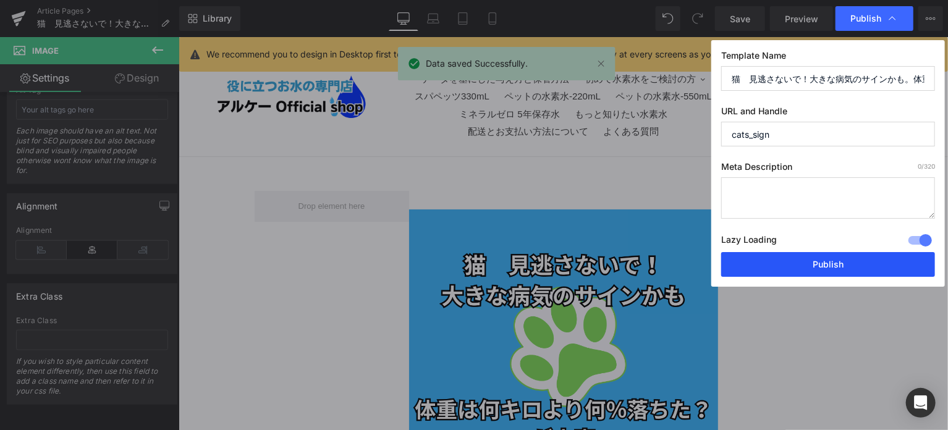
click at [828, 261] on button "Publish" at bounding box center [828, 264] width 214 height 25
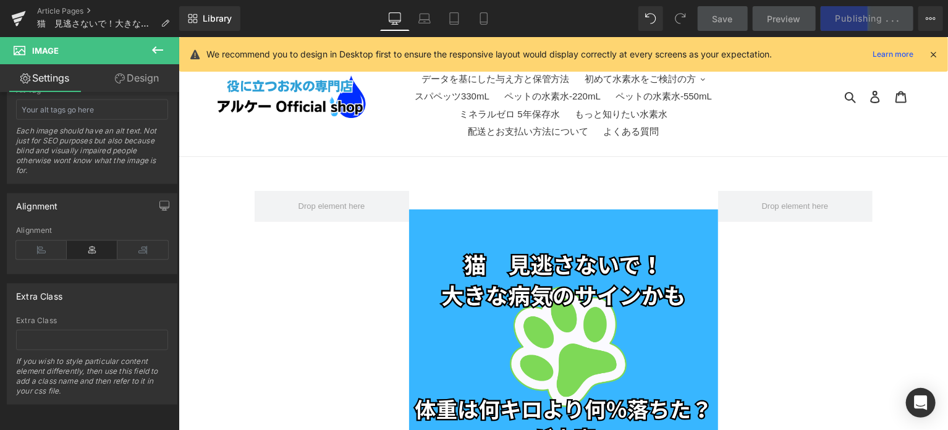
click at [932, 54] on icon at bounding box center [933, 54] width 11 height 11
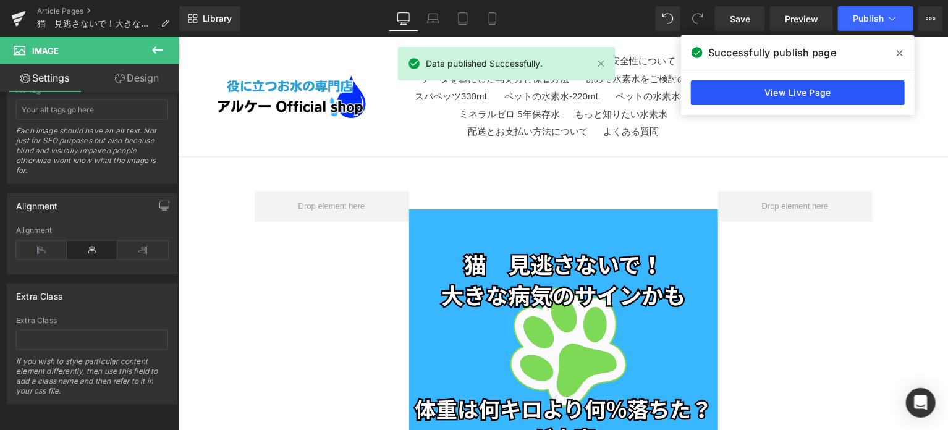
click at [796, 98] on link "View Live Page" at bounding box center [798, 92] width 214 height 25
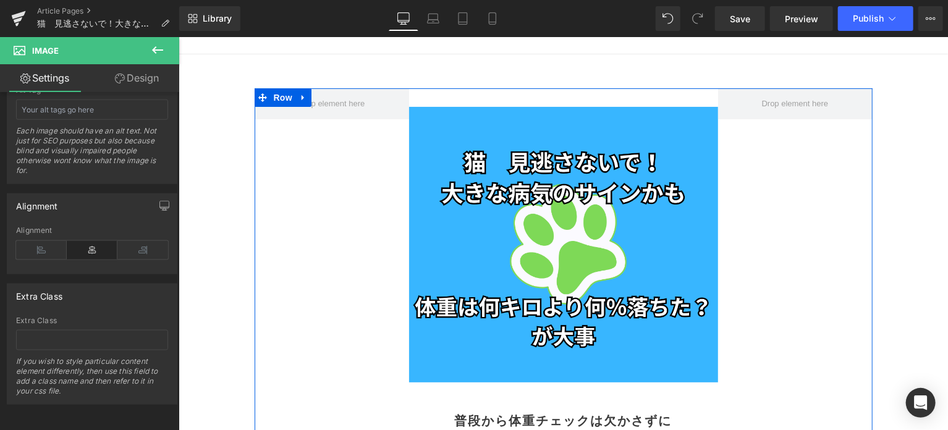
scroll to position [0, 0]
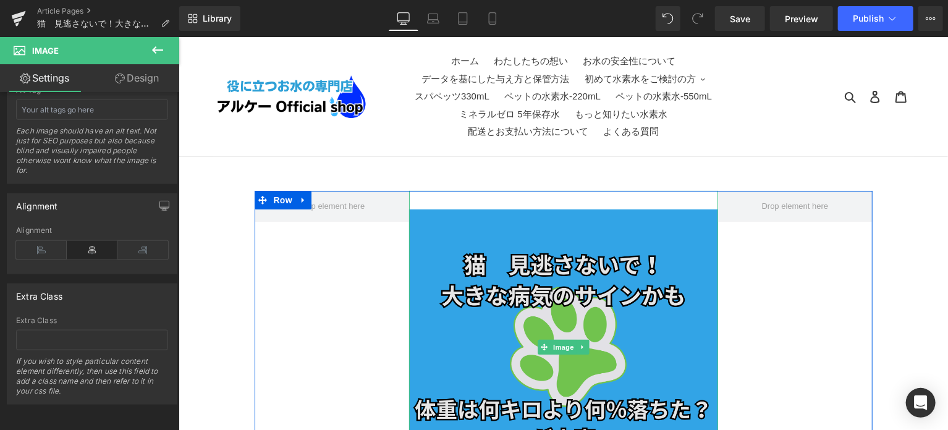
click at [568, 289] on img at bounding box center [562, 346] width 309 height 313
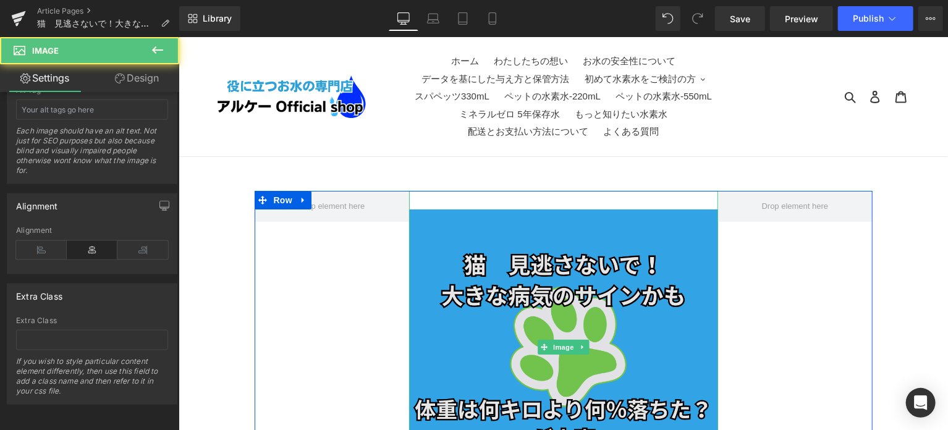
click at [487, 261] on img at bounding box center [562, 346] width 309 height 313
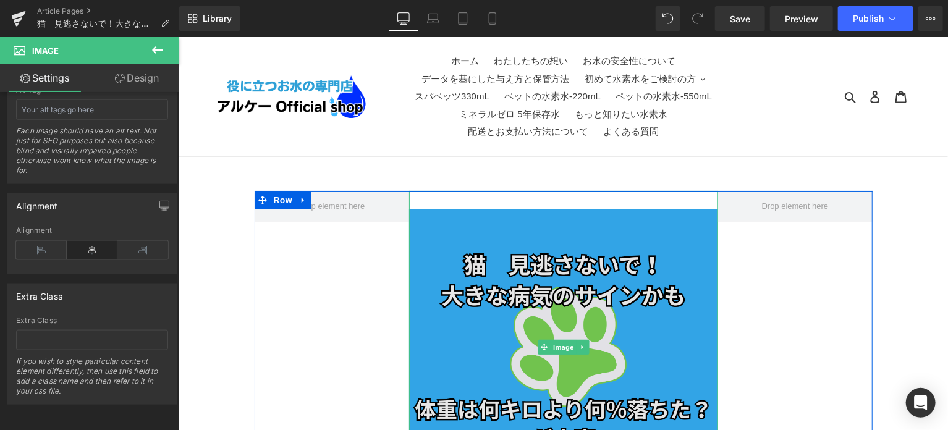
click at [575, 301] on img at bounding box center [562, 346] width 309 height 313
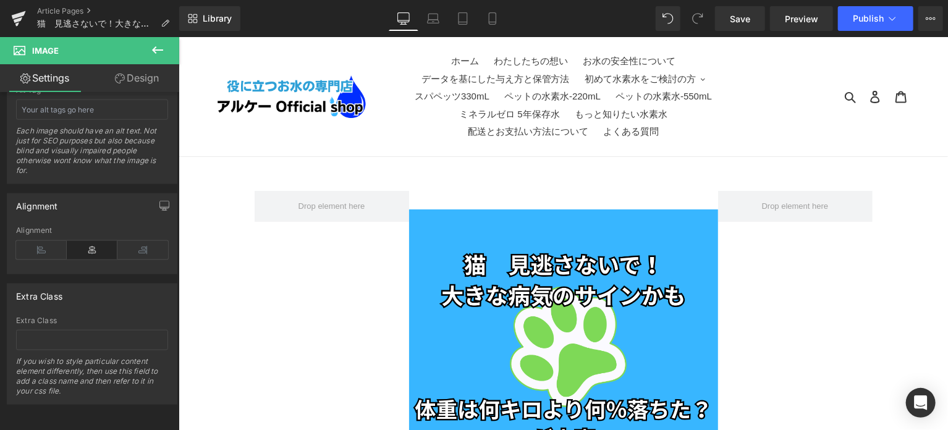
click at [158, 52] on icon at bounding box center [157, 50] width 15 height 15
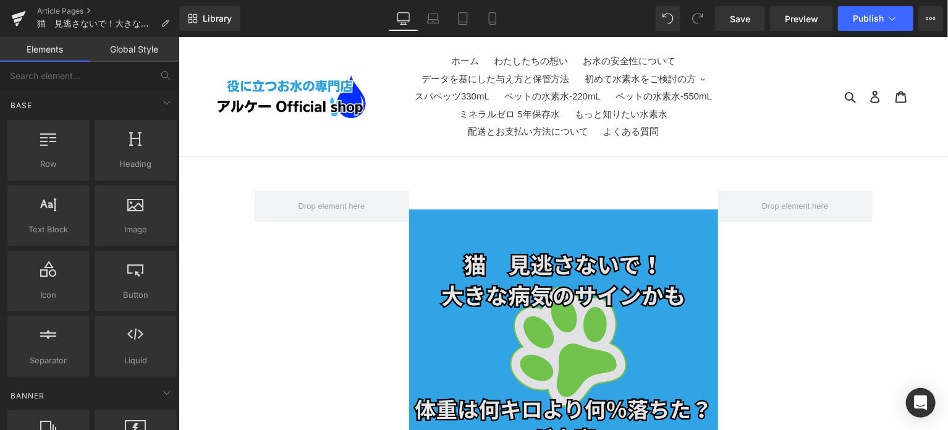
click at [483, 260] on img at bounding box center [562, 346] width 309 height 313
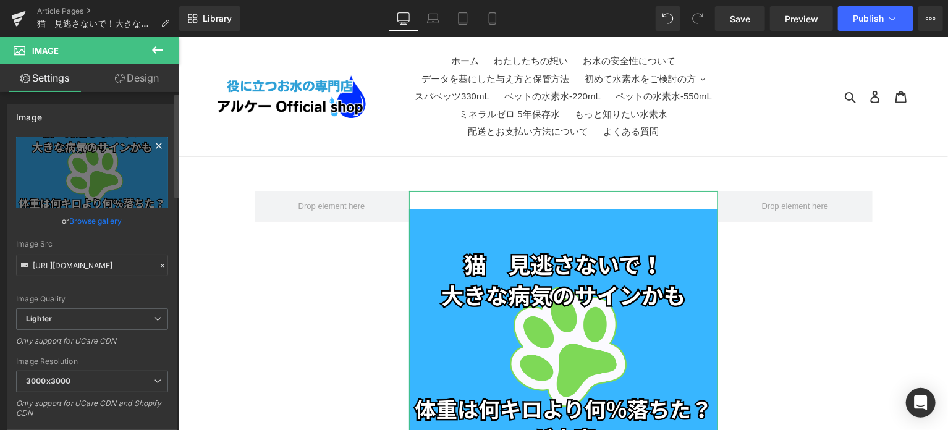
click at [156, 147] on icon at bounding box center [158, 145] width 15 height 15
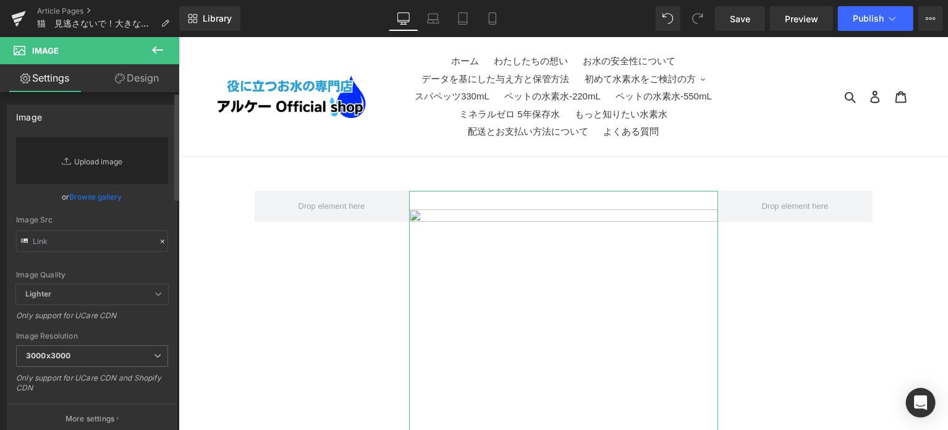
click at [99, 164] on link "Replace Image" at bounding box center [92, 160] width 152 height 47
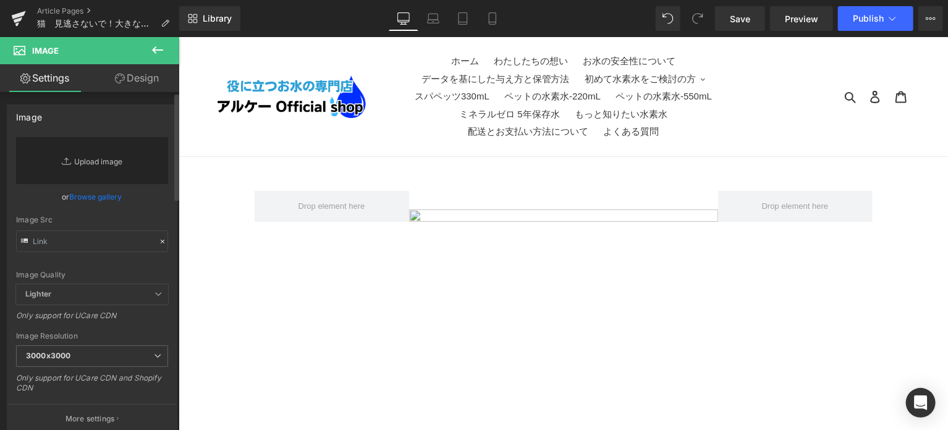
type input "C:\fakepath\b_2.png"
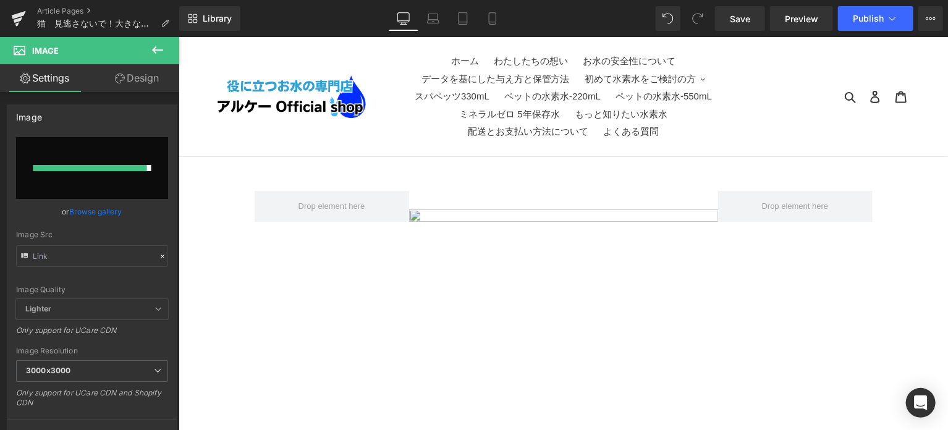
type input "[URL][DOMAIN_NAME]"
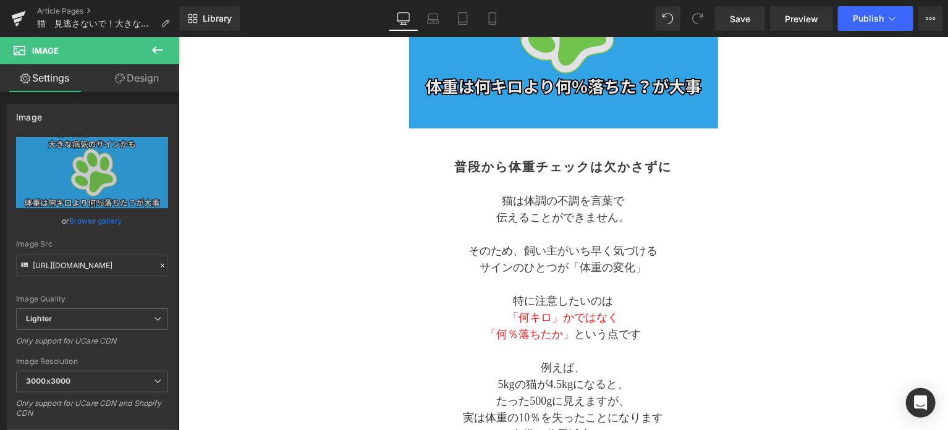
scroll to position [309, 0]
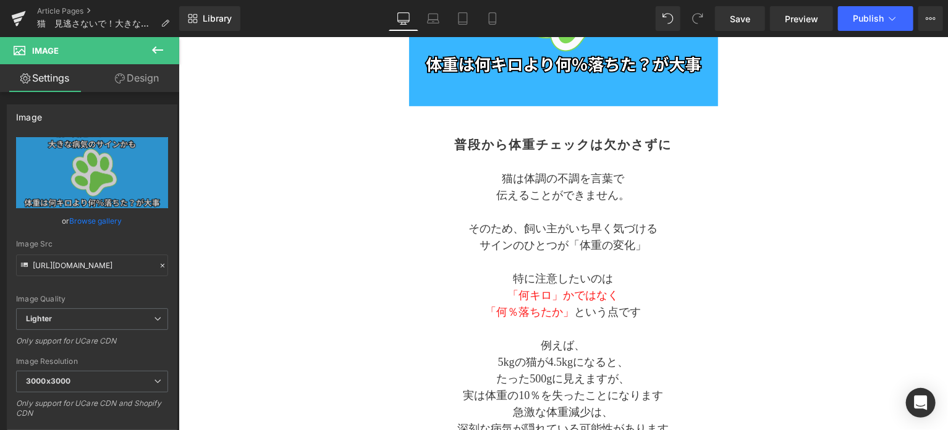
click at [691, 224] on p "そのため、飼い主がいち早く気づける" at bounding box center [563, 228] width 290 height 17
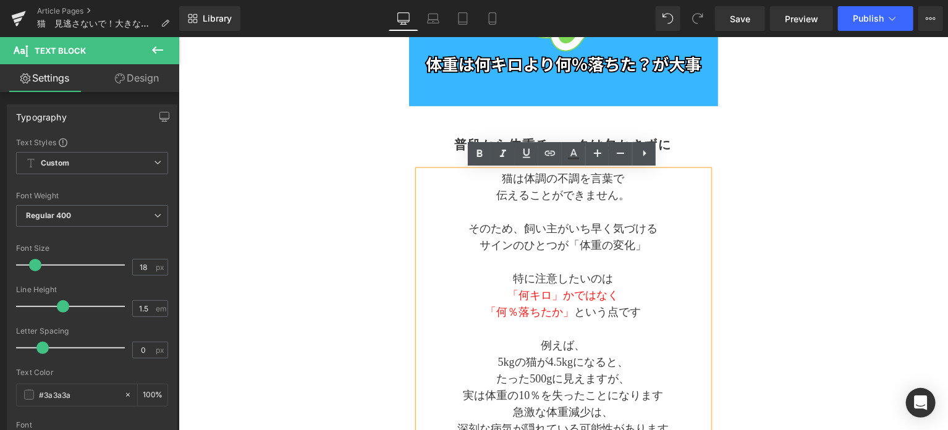
scroll to position [103, 0]
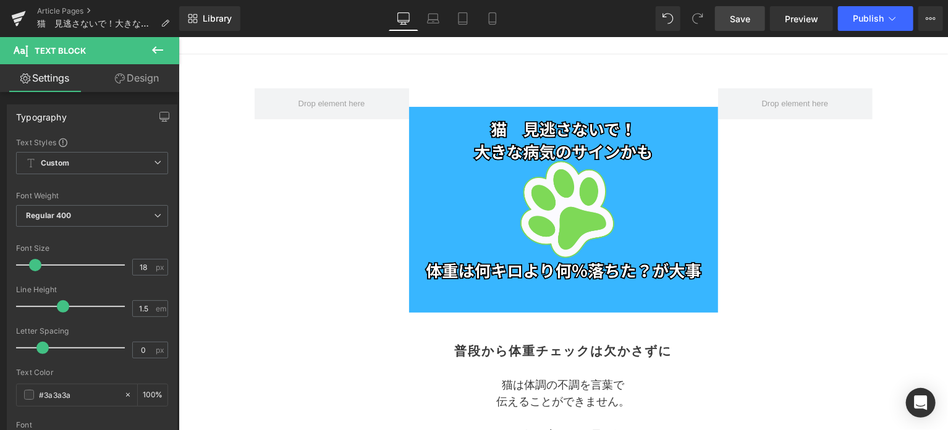
click at [746, 20] on span "Save" at bounding box center [740, 18] width 20 height 13
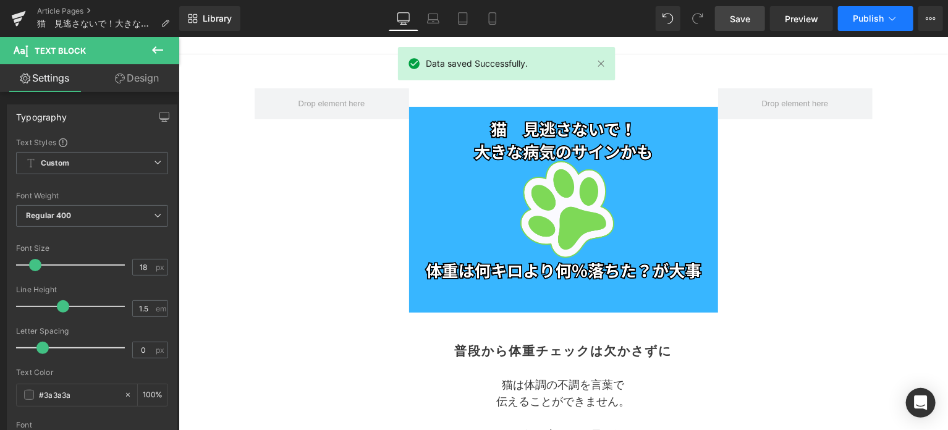
click at [864, 26] on button "Publish" at bounding box center [875, 18] width 75 height 25
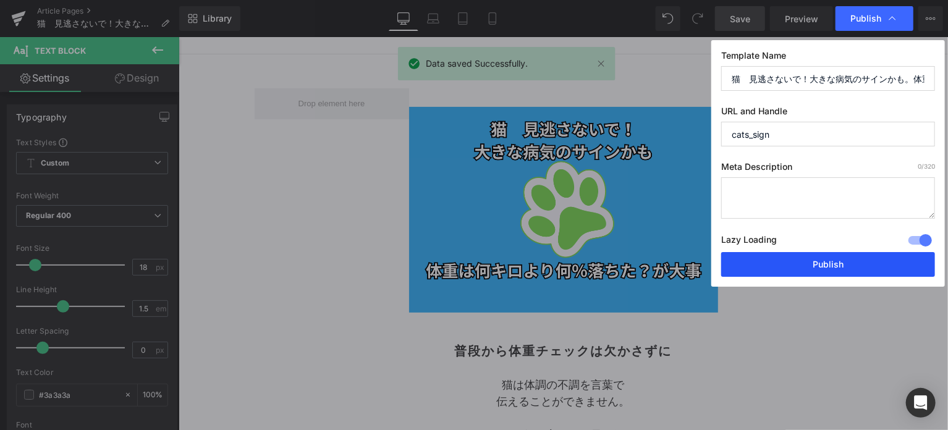
click at [816, 263] on button "Publish" at bounding box center [828, 264] width 214 height 25
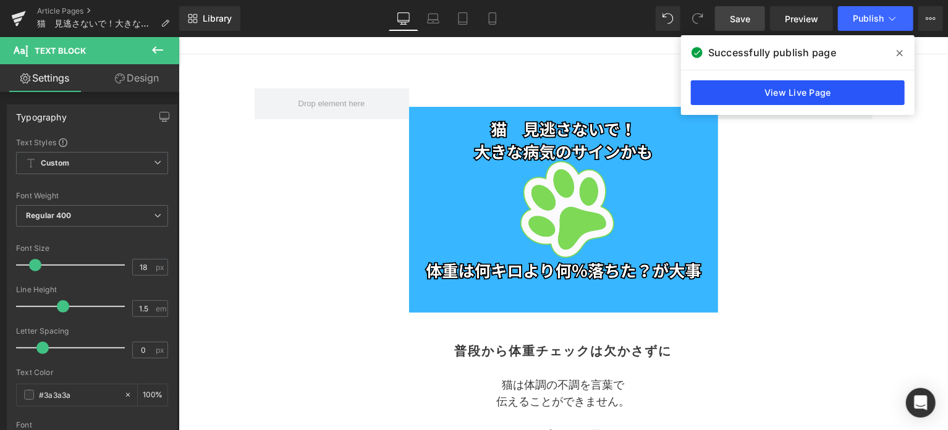
click at [826, 98] on link "View Live Page" at bounding box center [798, 92] width 214 height 25
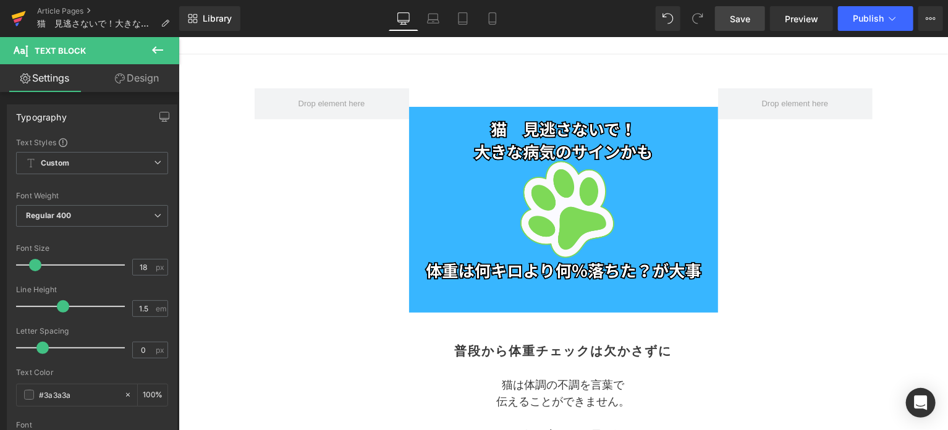
click at [22, 14] on icon at bounding box center [19, 15] width 14 height 8
